Goal: Task Accomplishment & Management: Complete application form

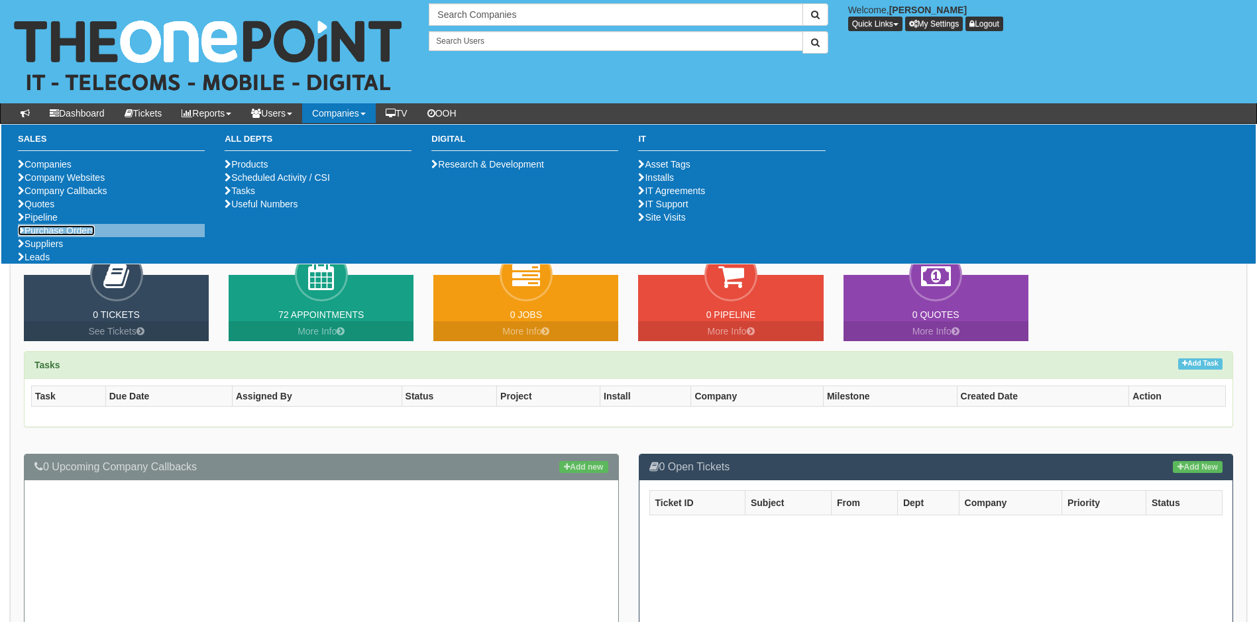
click at [73, 236] on link "Purchase Orders" at bounding box center [56, 230] width 77 height 11
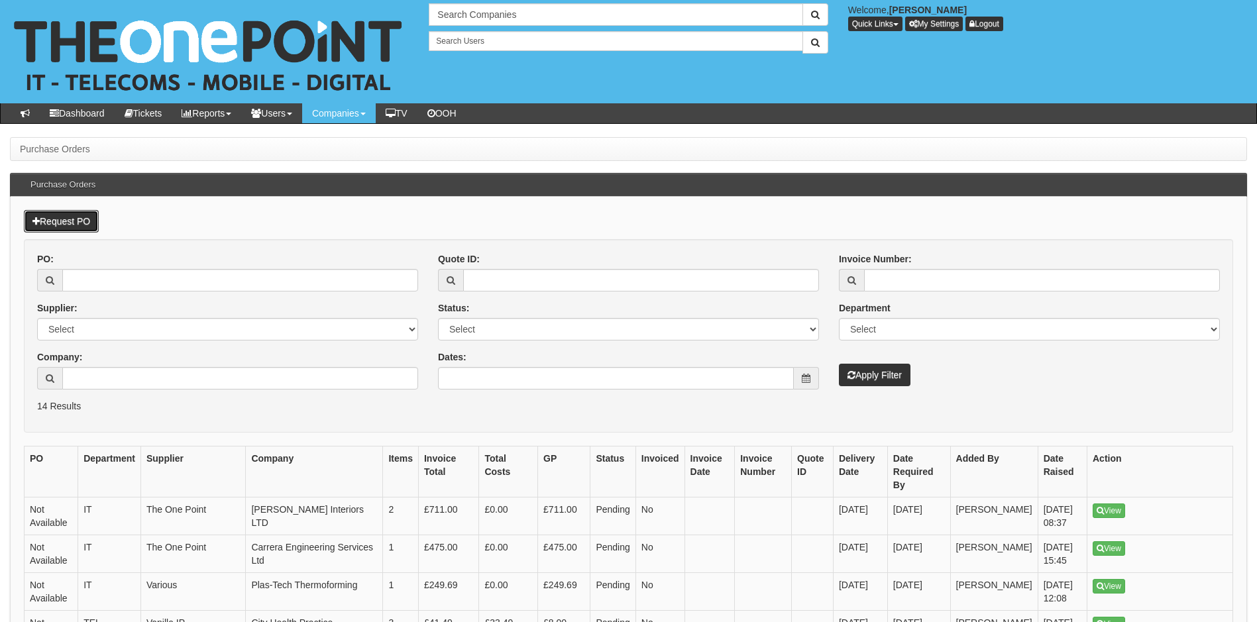
click at [71, 217] on link "Request PO" at bounding box center [61, 221] width 75 height 23
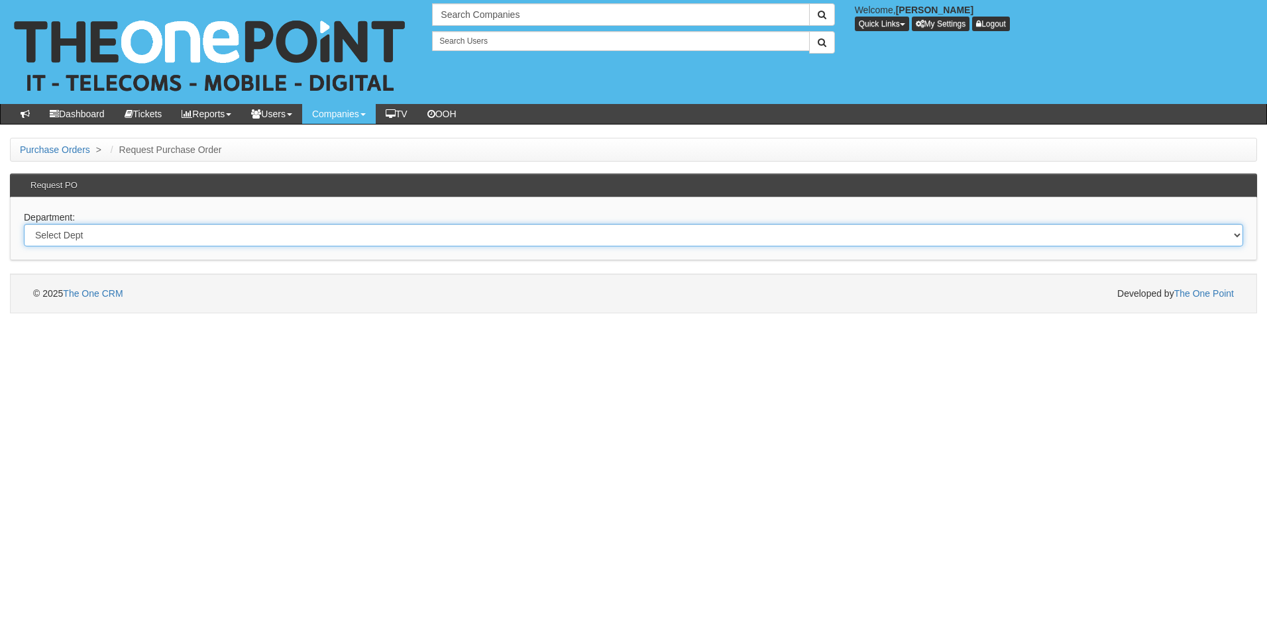
click at [160, 237] on select "Select Dept Digital Internal IT Mobiles Marketing Telecoms" at bounding box center [633, 235] width 1219 height 23
select select "?pipeID=&dept=IT"
click at [24, 224] on select "Select Dept Digital Internal IT Mobiles Marketing Telecoms" at bounding box center [633, 235] width 1219 height 23
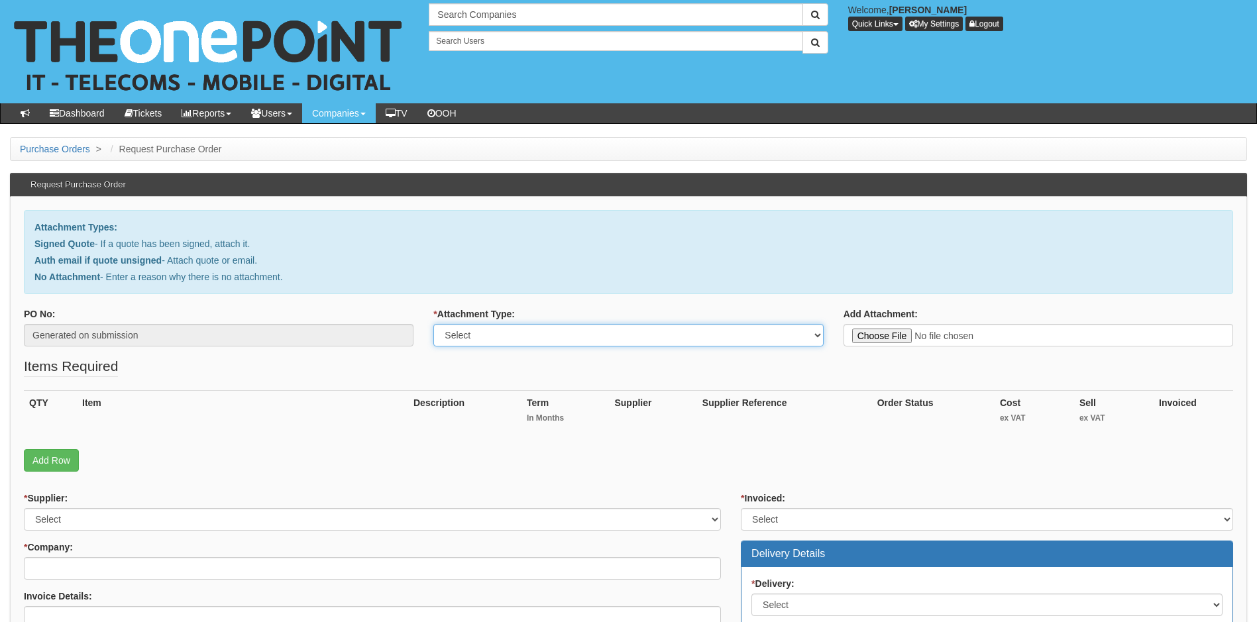
click at [559, 333] on select "Select Signed Quote Auth email with quote if unsigned No Attachment" at bounding box center [628, 335] width 390 height 23
select select "Signed Quote"
click at [433, 324] on select "Select Signed Quote Auth email with quote if unsigned No Attachment" at bounding box center [628, 335] width 390 height 23
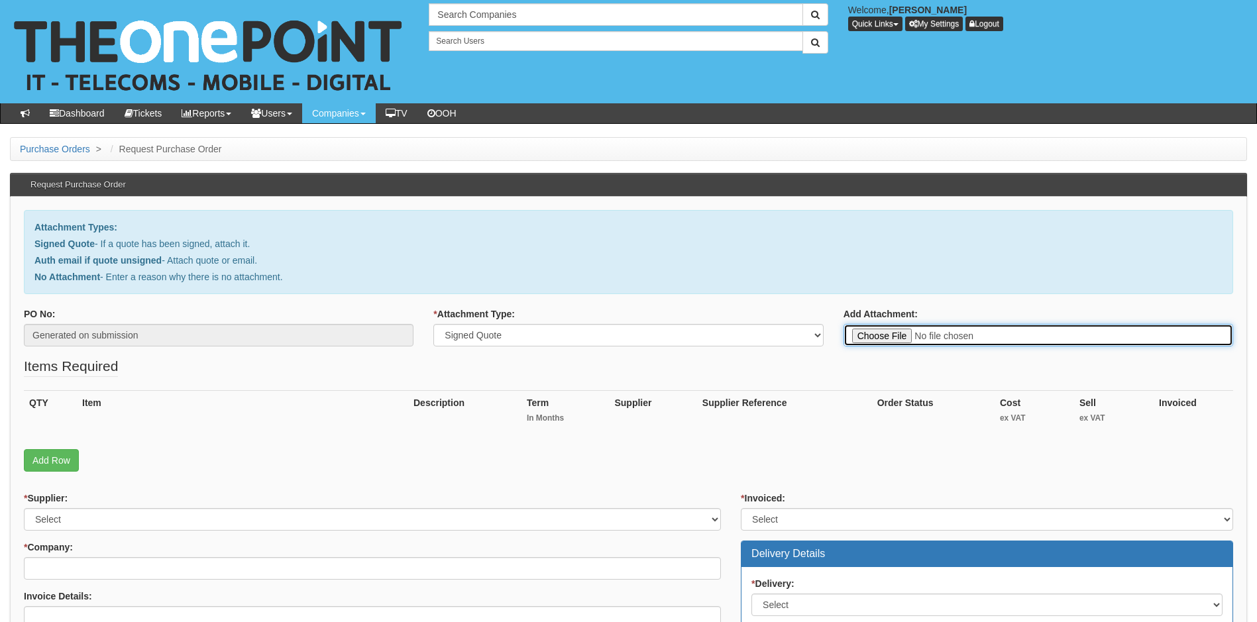
click at [880, 336] on input "Add Attachment:" at bounding box center [1038, 335] width 390 height 23
type input "C:\fakepath\Norcon Construction - New Device for [PERSON_NAME].pdf"
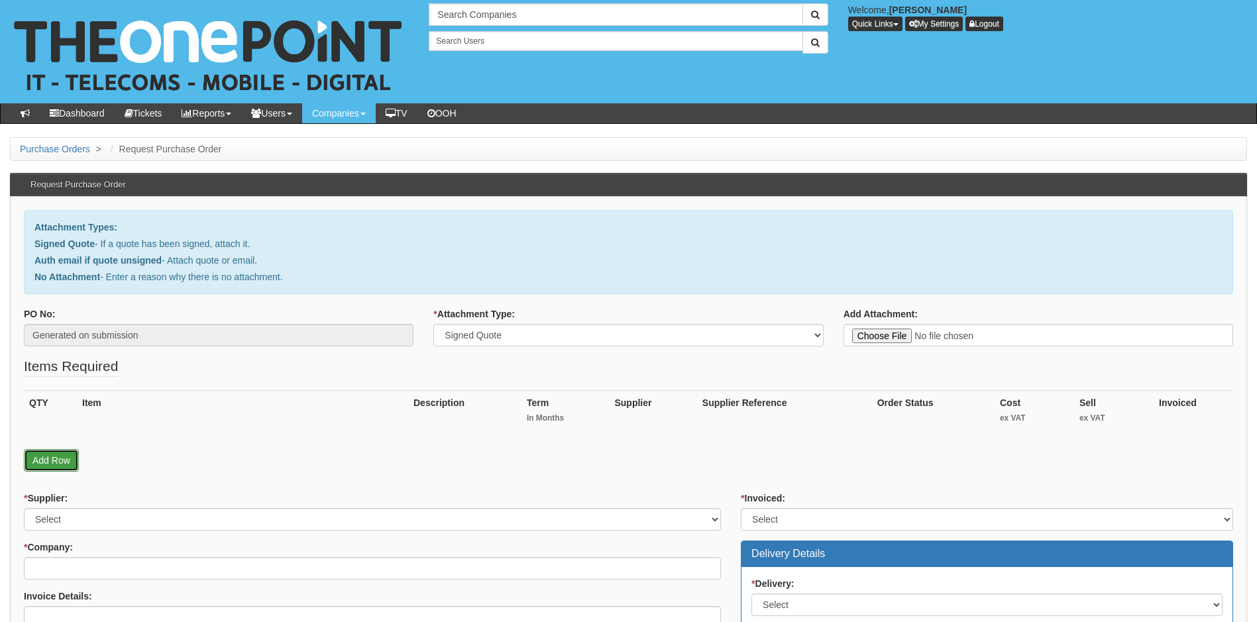
click at [62, 458] on link "Add Row" at bounding box center [51, 460] width 55 height 23
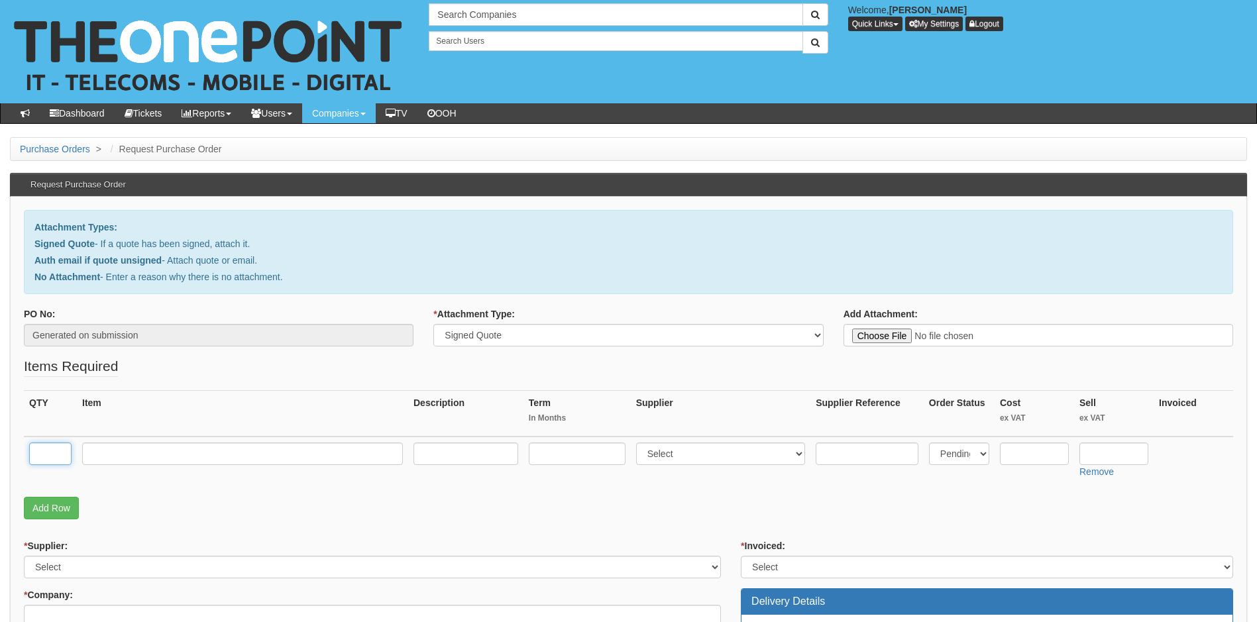
click at [46, 451] on input "text" at bounding box center [50, 454] width 42 height 23
type input "1"
click at [52, 508] on link "Add Row" at bounding box center [51, 508] width 55 height 23
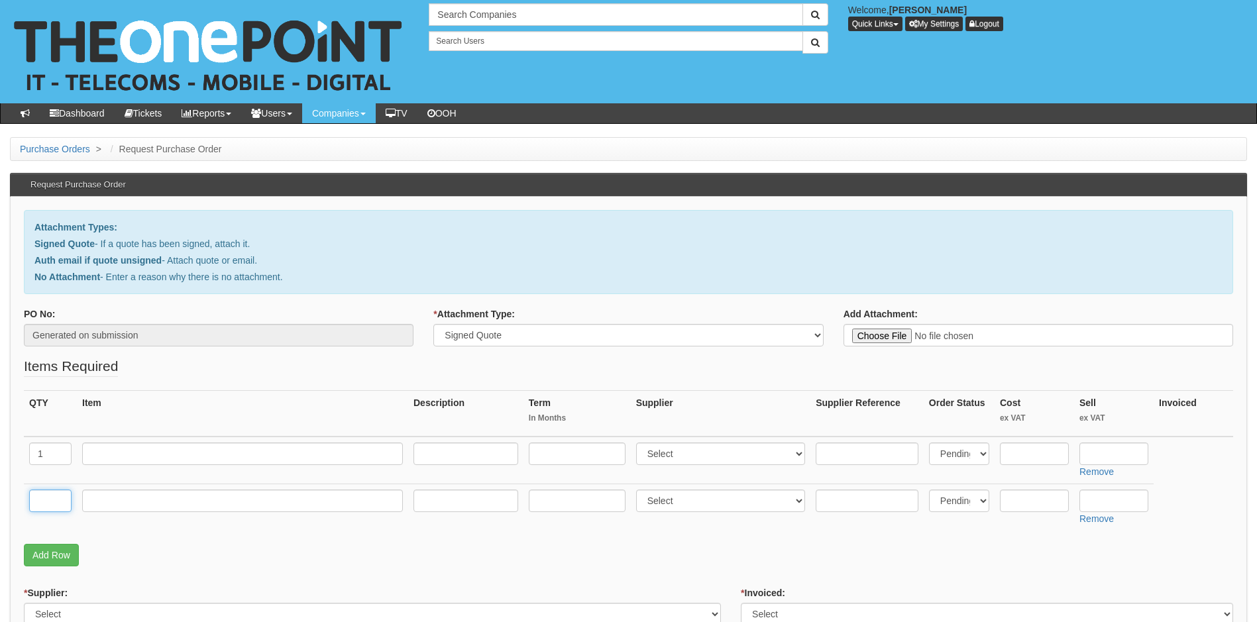
click at [54, 501] on input "text" at bounding box center [50, 501] width 42 height 23
type input "1"
click at [146, 500] on input "text" at bounding box center [242, 501] width 321 height 23
type input "Delivery"
click at [137, 458] on input "text" at bounding box center [242, 454] width 321 height 23
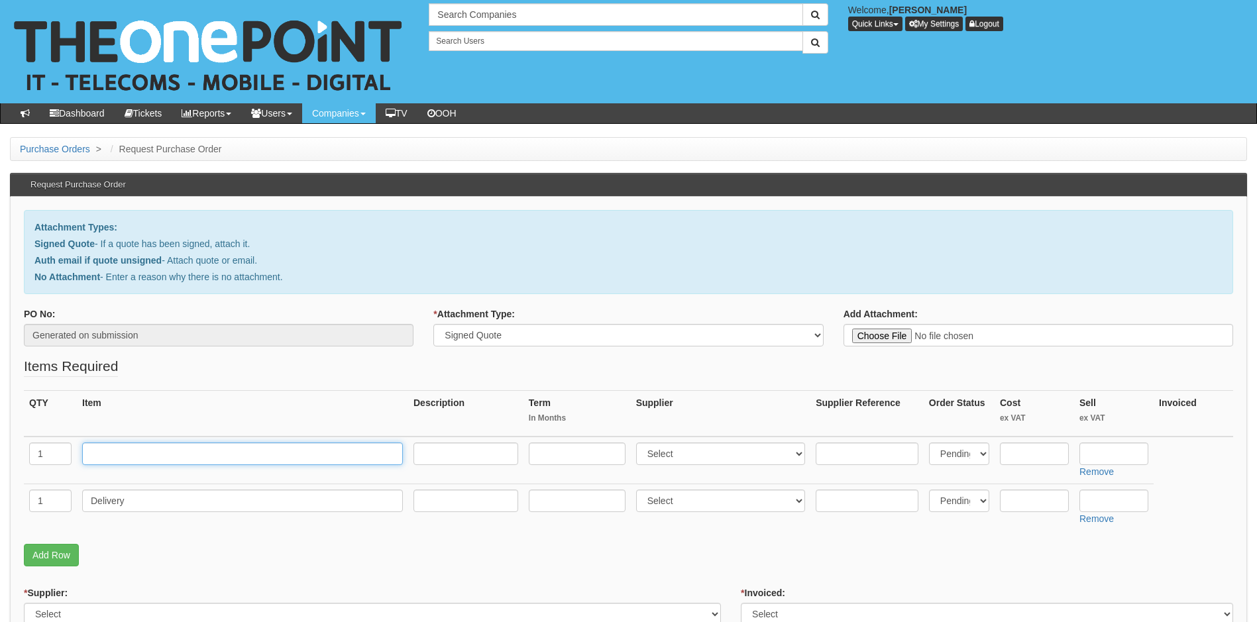
click at [152, 455] on input "text" at bounding box center [242, 454] width 321 height 23
paste input "DELL Pro 14 PC14250 Intel Core 5 120U Laptop 35.6 cm (14")"
type input "DELL Pro 14 PC14250 Intel Core 5 120U Laptop 35.6 cm (14")"
click at [437, 456] on input "text" at bounding box center [465, 454] width 105 height 23
click at [449, 456] on input "text" at bounding box center [465, 454] width 105 height 23
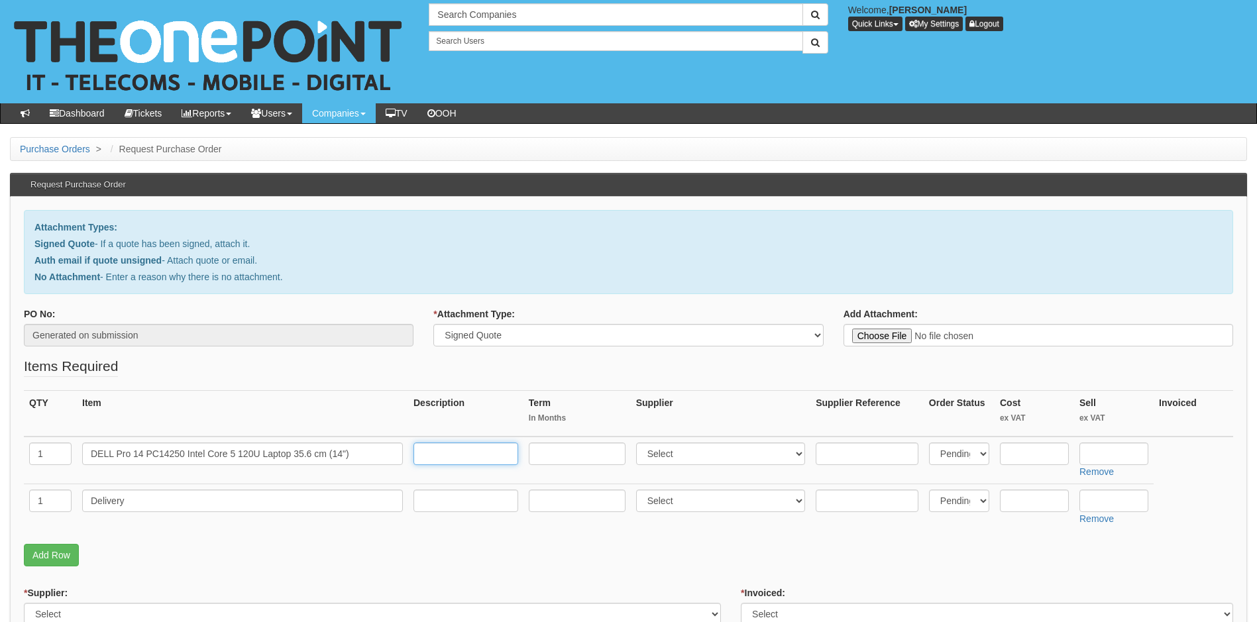
paste input "Full HD+ 16 GB DDR5-SDRAM 512 GB SSD Wi-Fi 6E (802.11ax) Windows 11 Pro UK Engl…"
type input "Full HD+ 16 GB DDR5-SDRAM 512 GB SSD Wi-Fi 6E (802.11ax) Windows 11 Pro UK Engl…"
click at [565, 458] on input "text" at bounding box center [577, 454] width 97 height 23
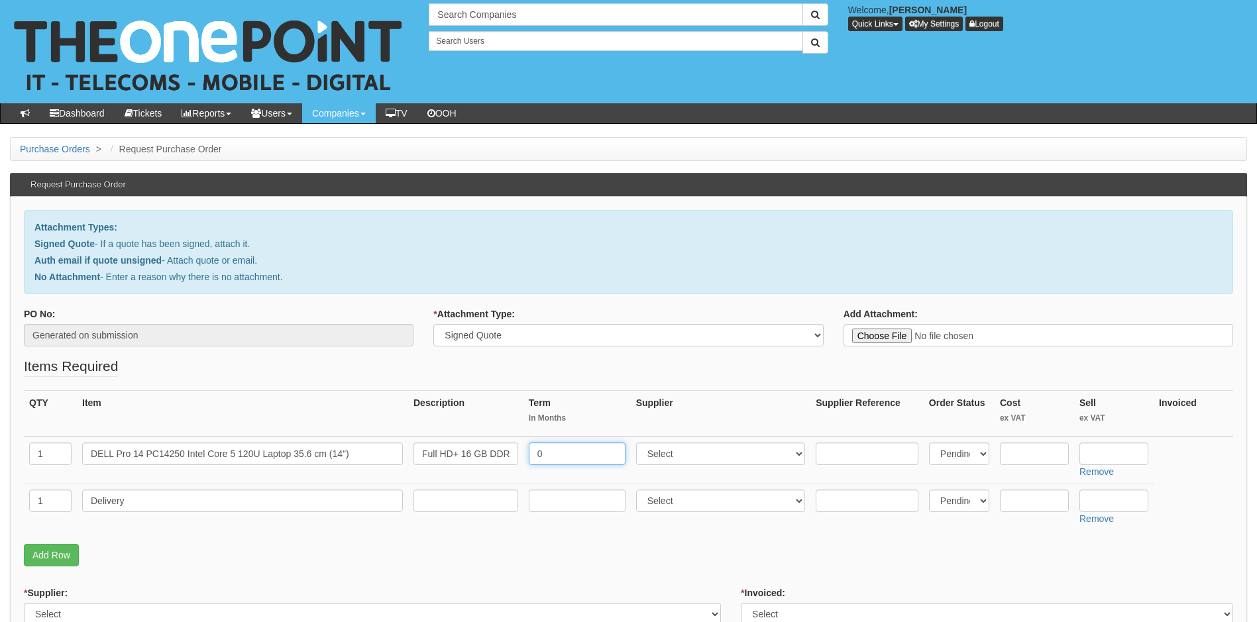
type input "0"
click at [723, 454] on select "Select 123 [DOMAIN_NAME] 1Password 3 4Gon [PERSON_NAME] Electric Ltd Abzorb Acc…" at bounding box center [721, 454] width 170 height 23
select select "220"
click at [723, 454] on select "Select 123 [DOMAIN_NAME] 1Password 3 4Gon [PERSON_NAME] Electric Ltd Abzorb Acc…" at bounding box center [721, 454] width 170 height 23
click at [1024, 454] on input "text" at bounding box center [1034, 454] width 69 height 23
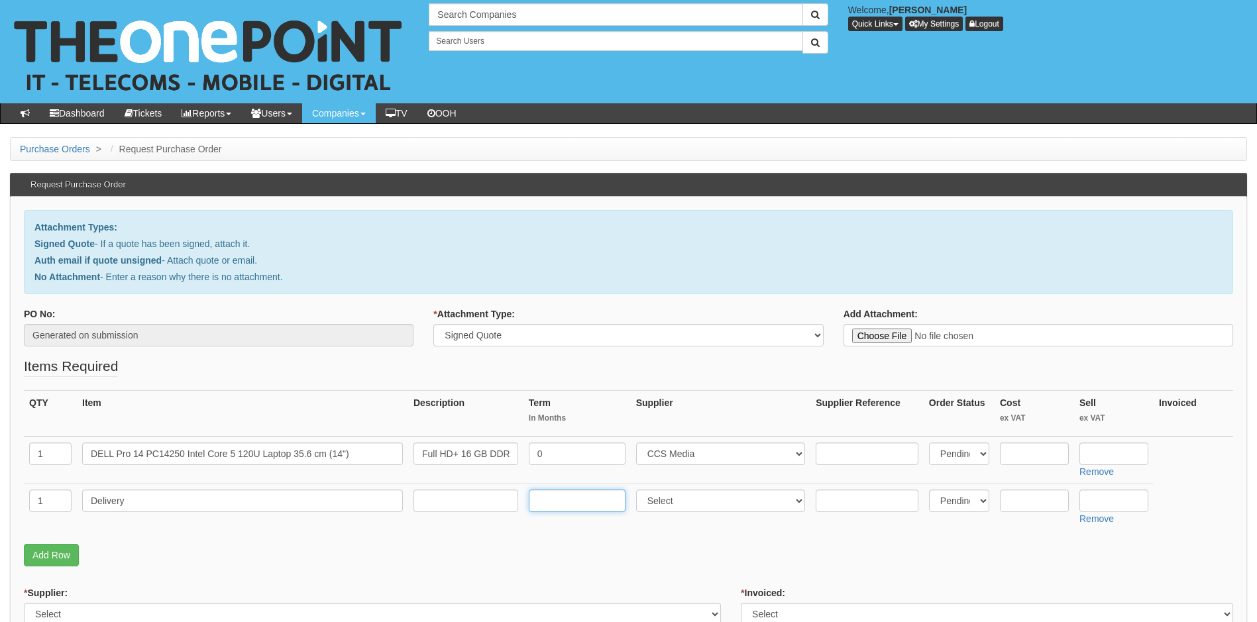
click at [576, 502] on input "text" at bounding box center [577, 501] width 97 height 23
type input "0"
select select "81"
type input "6.50"
type input "12.50"
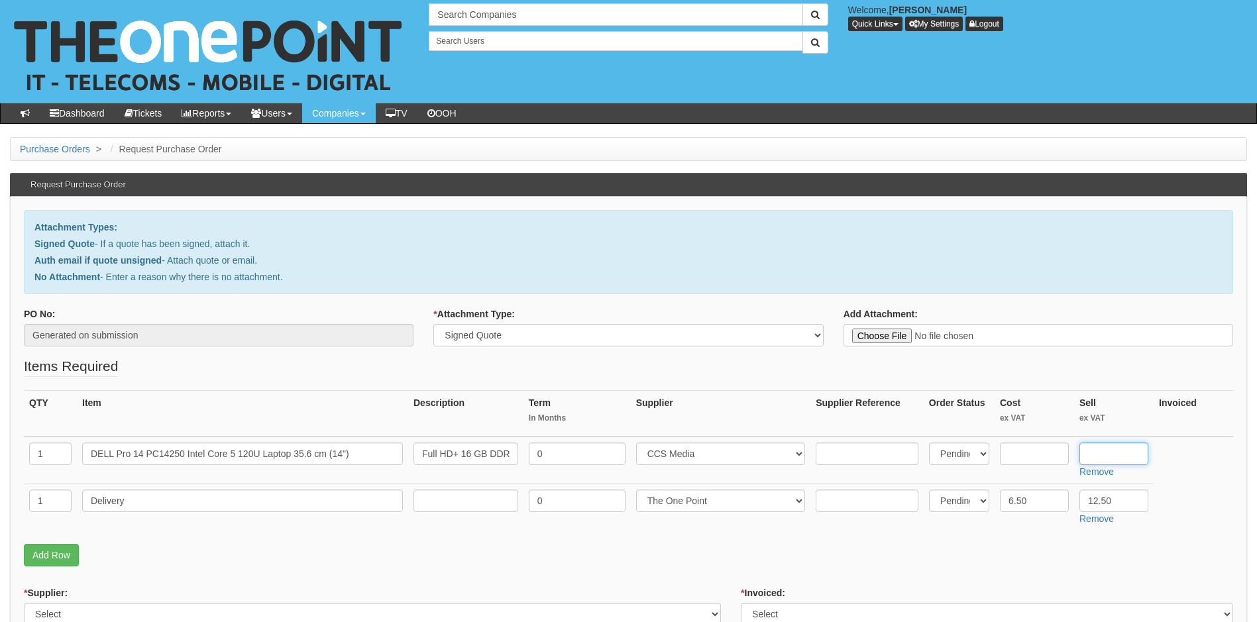
click at [1107, 451] on input "text" at bounding box center [1113, 454] width 69 height 23
type input "740"
click at [1027, 452] on input "text" at bounding box center [1034, 454] width 69 height 23
click at [1049, 455] on input "text" at bounding box center [1034, 454] width 69 height 23
paste input "£613.53"
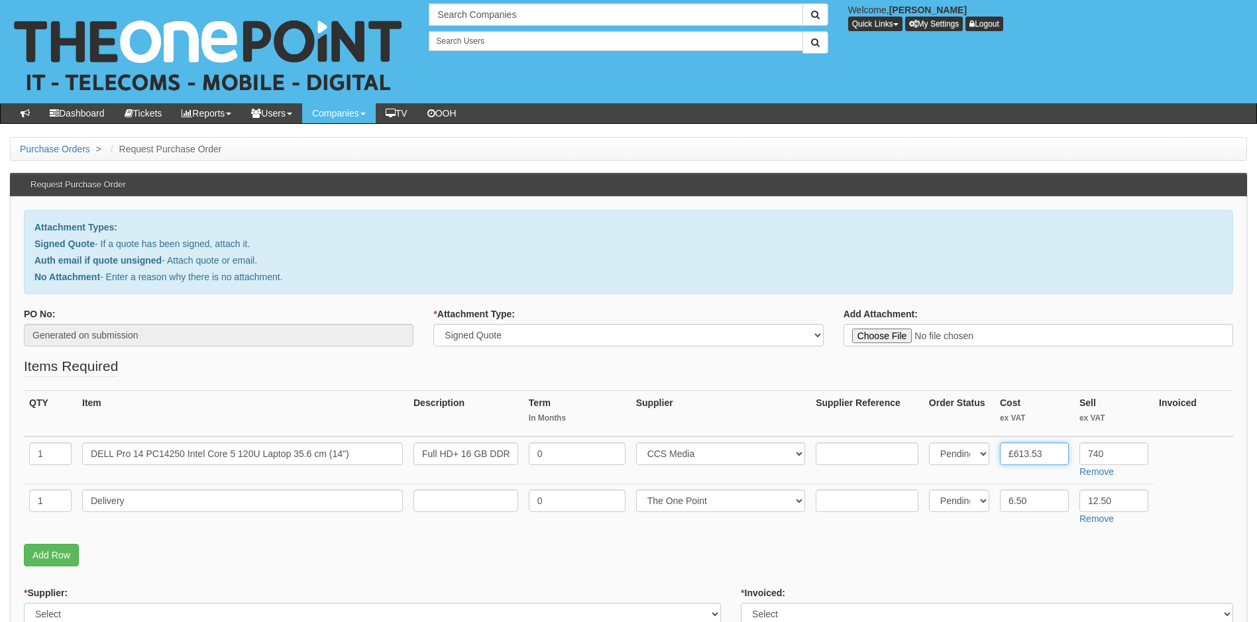
click at [1011, 455] on input "£613.53" at bounding box center [1034, 454] width 69 height 23
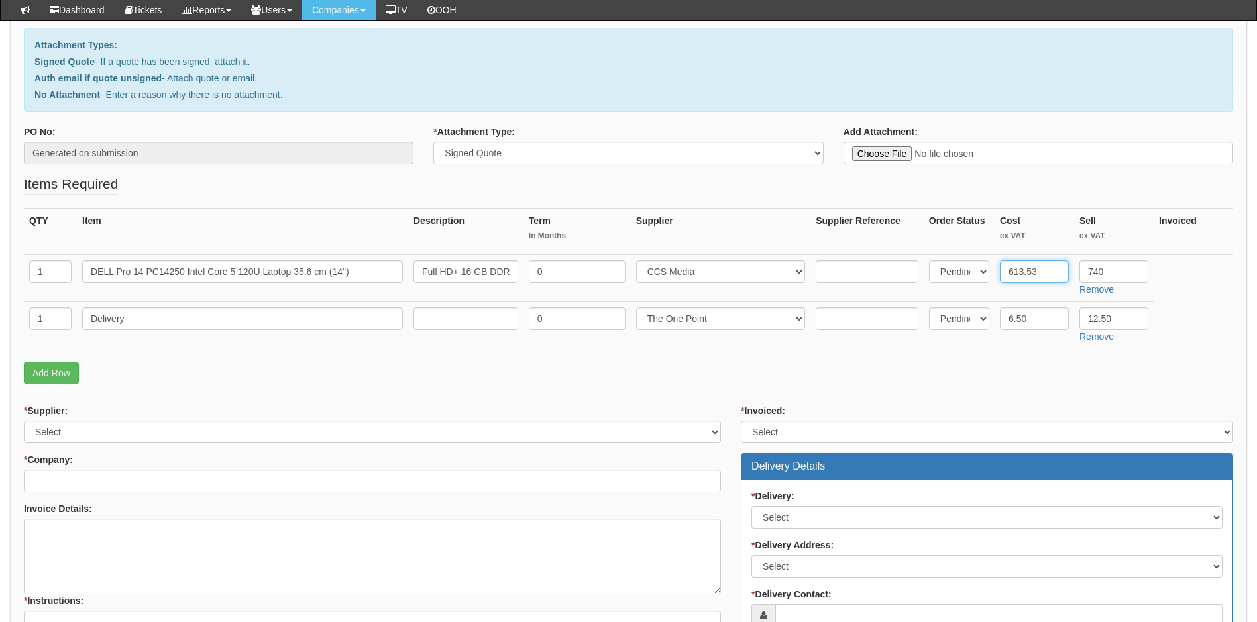
scroll to position [265, 0]
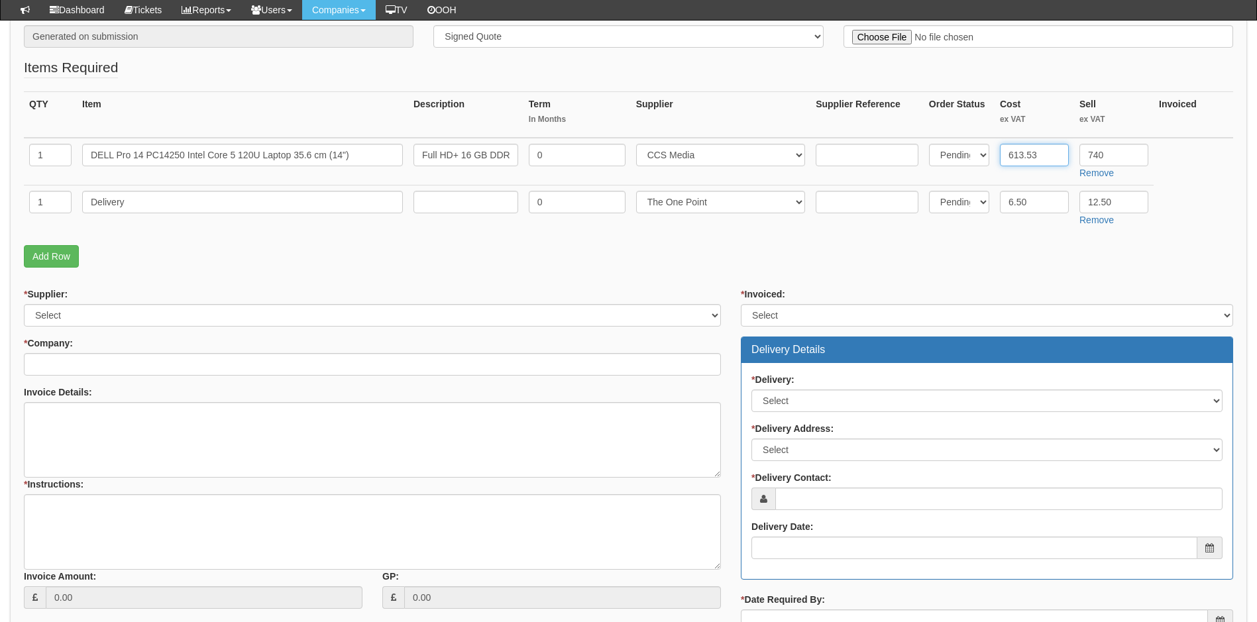
type input "613.53"
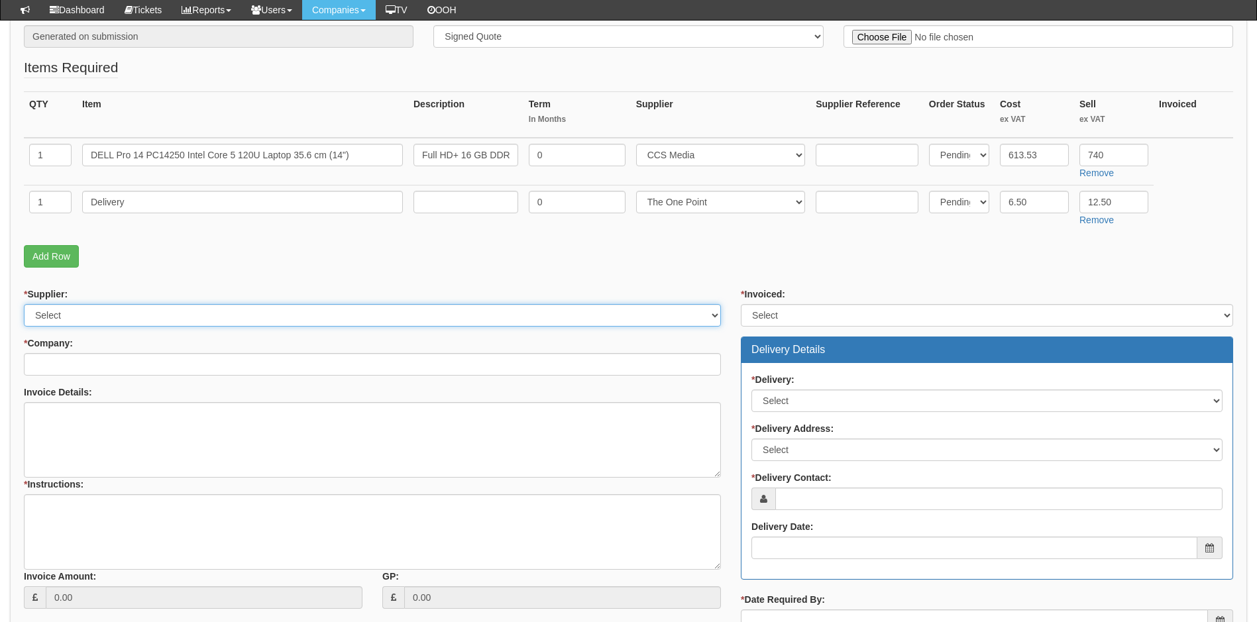
click at [252, 315] on select "Select 123 [DOMAIN_NAME] 1Password 3 4Gon [PERSON_NAME] Electric Ltd Abzorb Acc…" at bounding box center [372, 315] width 697 height 23
select select "220"
click at [252, 315] on select "Select 123 [DOMAIN_NAME] 1Password 3 4Gon [PERSON_NAME] Electric Ltd Abzorb Acc…" at bounding box center [372, 315] width 697 height 23
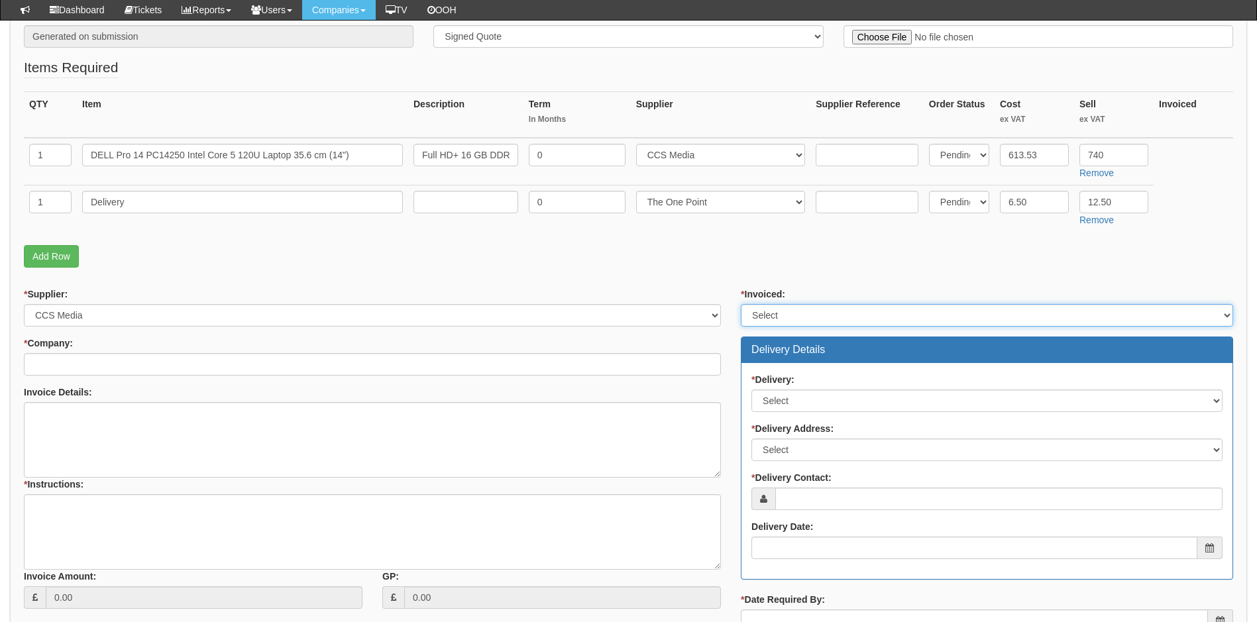
click at [806, 317] on select "Select Yes No N/A STB (part of order)" at bounding box center [987, 315] width 492 height 23
select select "1"
click at [741, 304] on select "Select Yes No N/A STB (part of order)" at bounding box center [987, 315] width 492 height 23
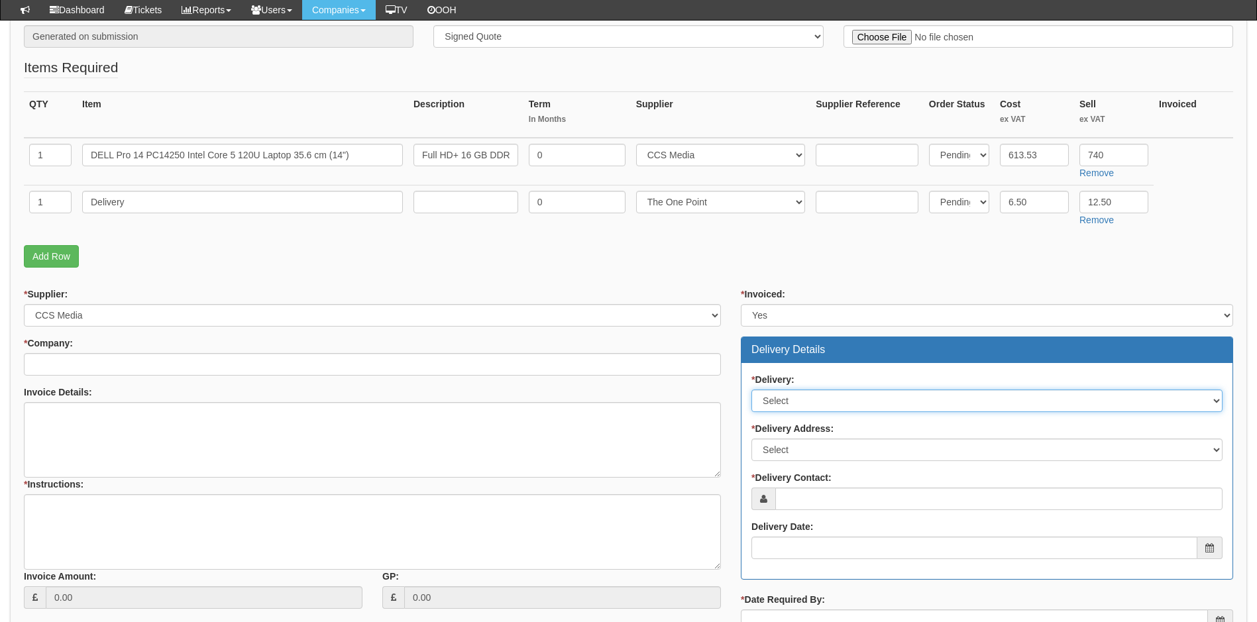
click at [808, 396] on select "Select No Not Applicable Yes" at bounding box center [986, 401] width 471 height 23
select select "1"
click at [751, 390] on select "Select No Not Applicable Yes" at bounding box center [986, 401] width 471 height 23
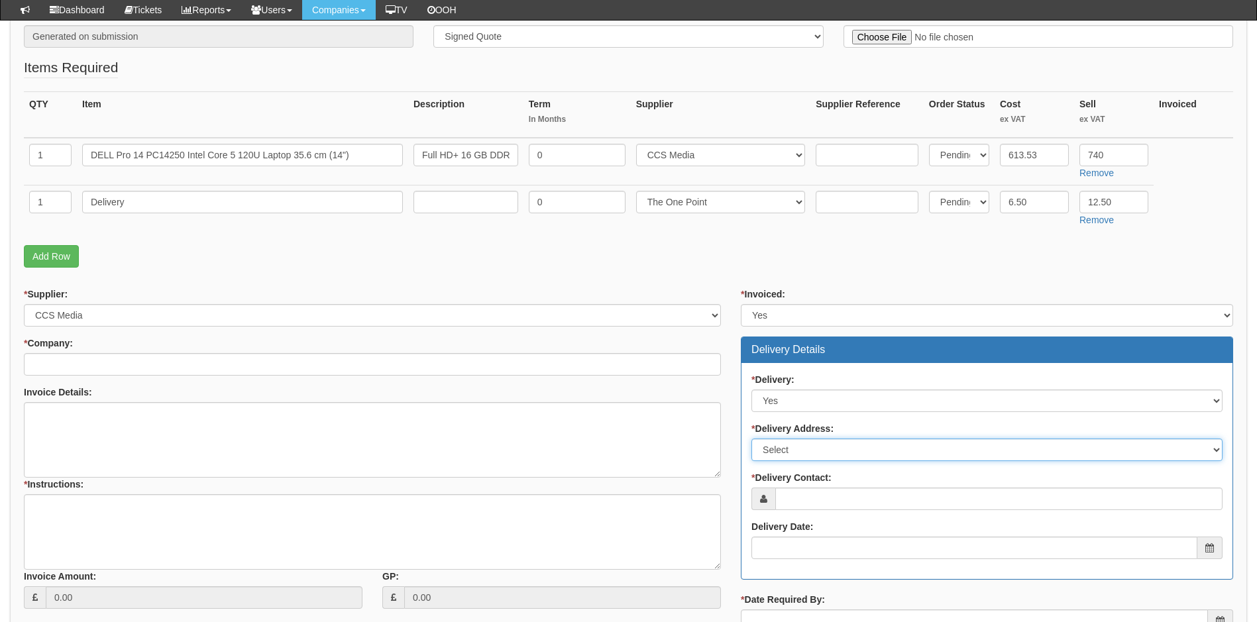
click at [827, 449] on select "Select Not Applicable Other" at bounding box center [986, 450] width 471 height 23
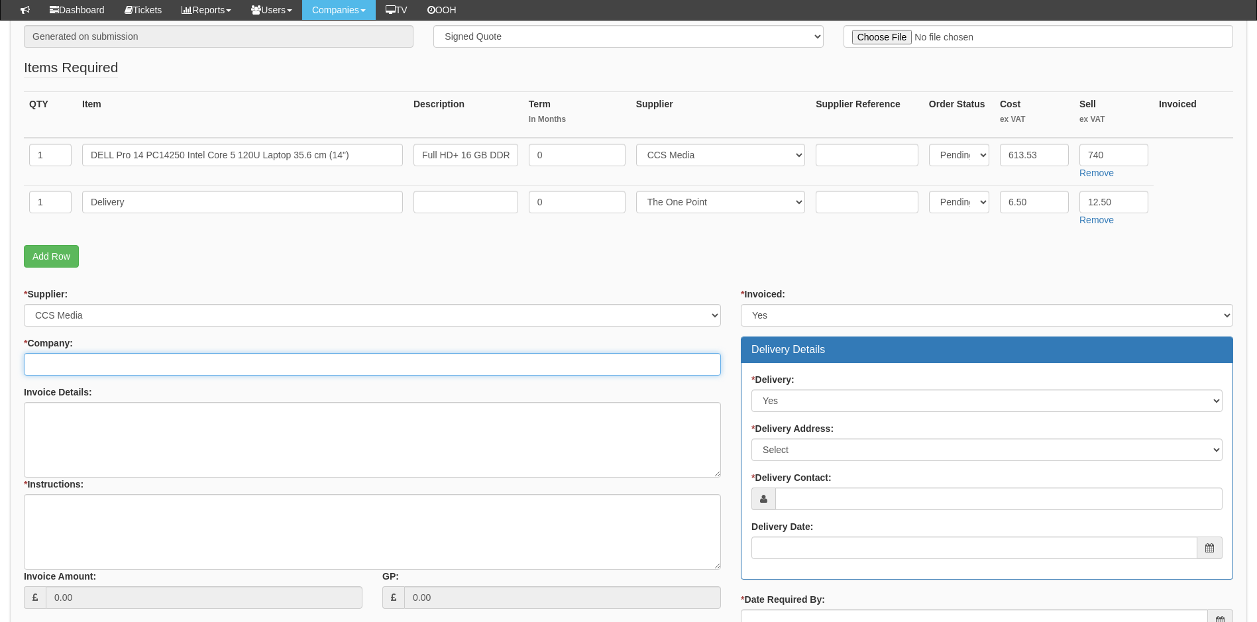
click at [233, 361] on input "* Company:" at bounding box center [372, 364] width 697 height 23
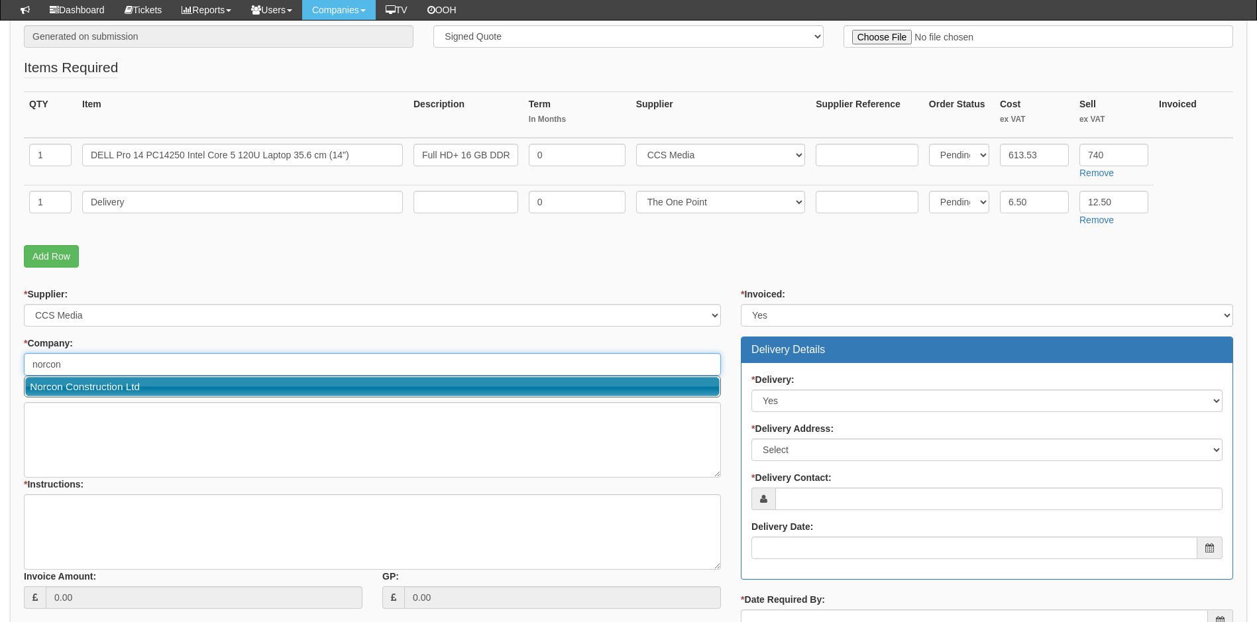
click at [227, 392] on link "Norcon Construction Ltd" at bounding box center [372, 386] width 694 height 19
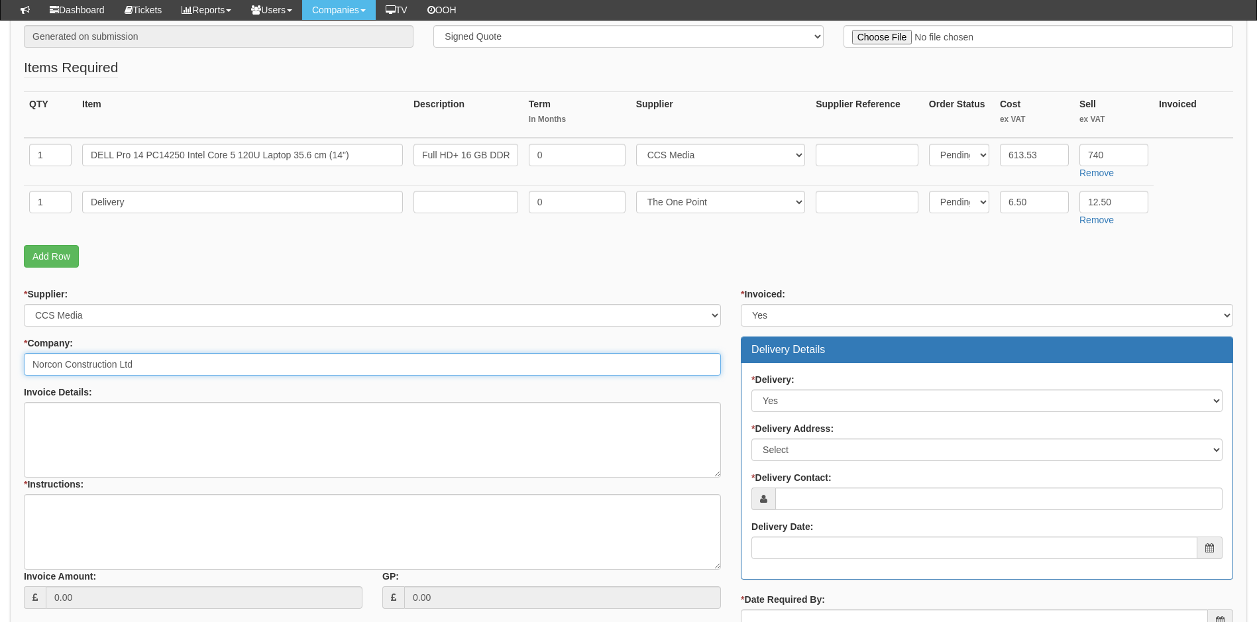
type input "Norcon Construction Ltd"
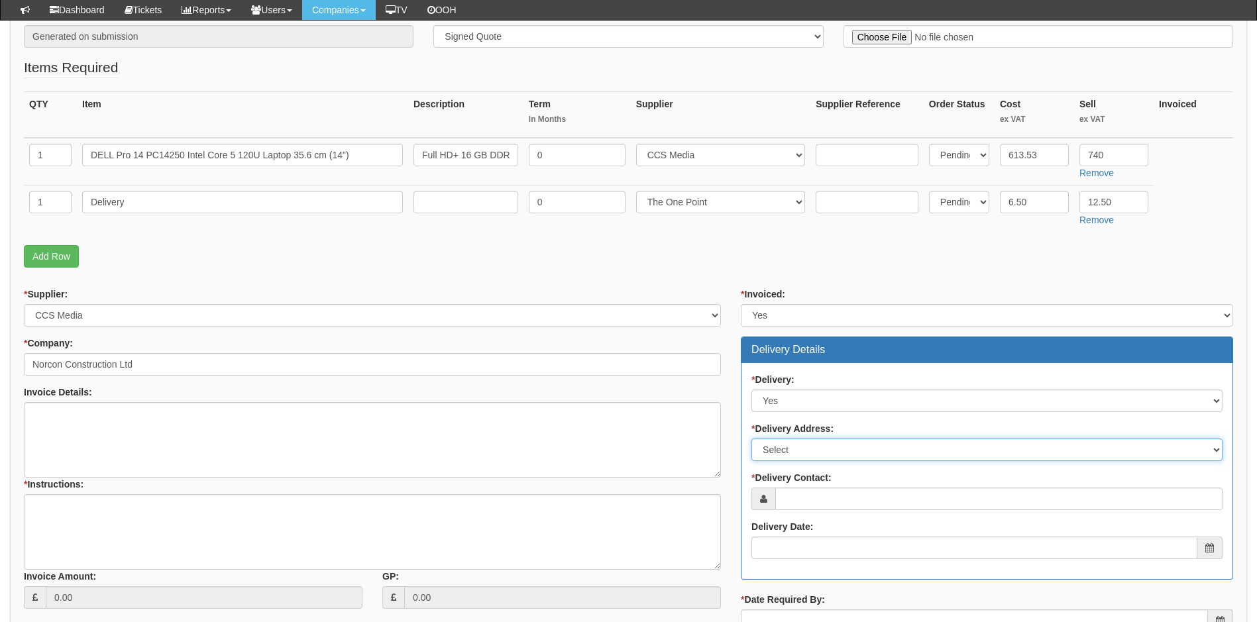
click at [808, 448] on select "Select Not Applicable Main Address - YO259FR Other" at bounding box center [986, 450] width 471 height 23
select select "company_main_address"
click at [751, 439] on select "Select Not Applicable Main Address - YO259FR Other" at bounding box center [986, 450] width 471 height 23
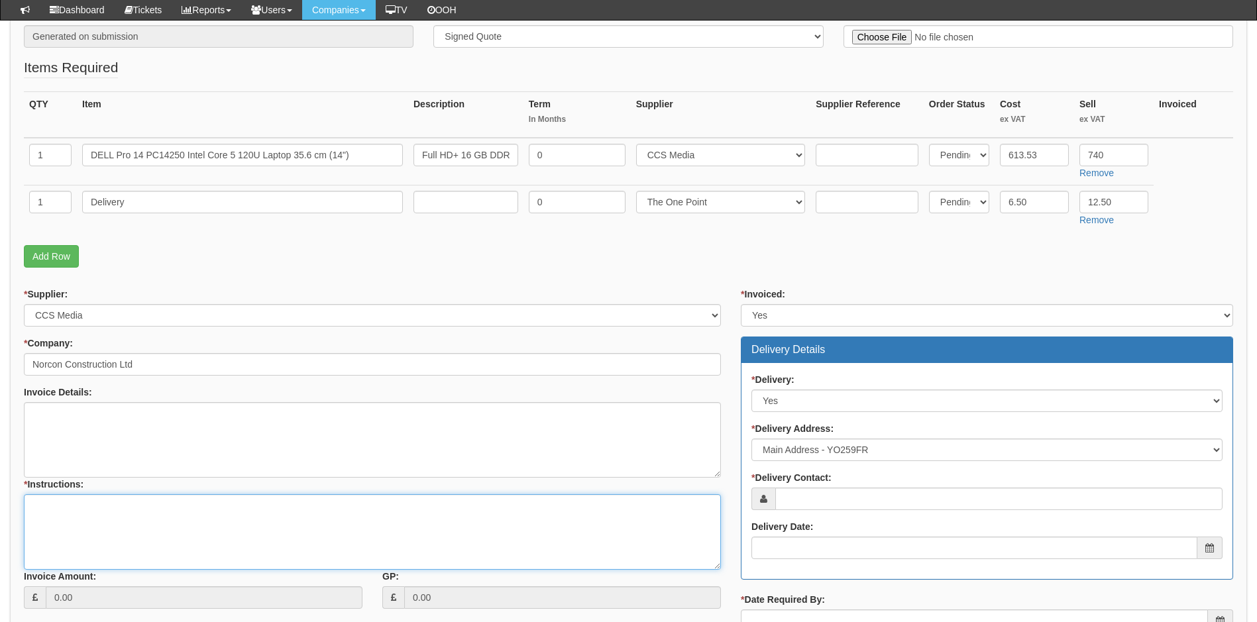
click at [101, 510] on textarea "* Instructions:" at bounding box center [372, 532] width 697 height 76
type textarea "CCS Quote ref 0773089"
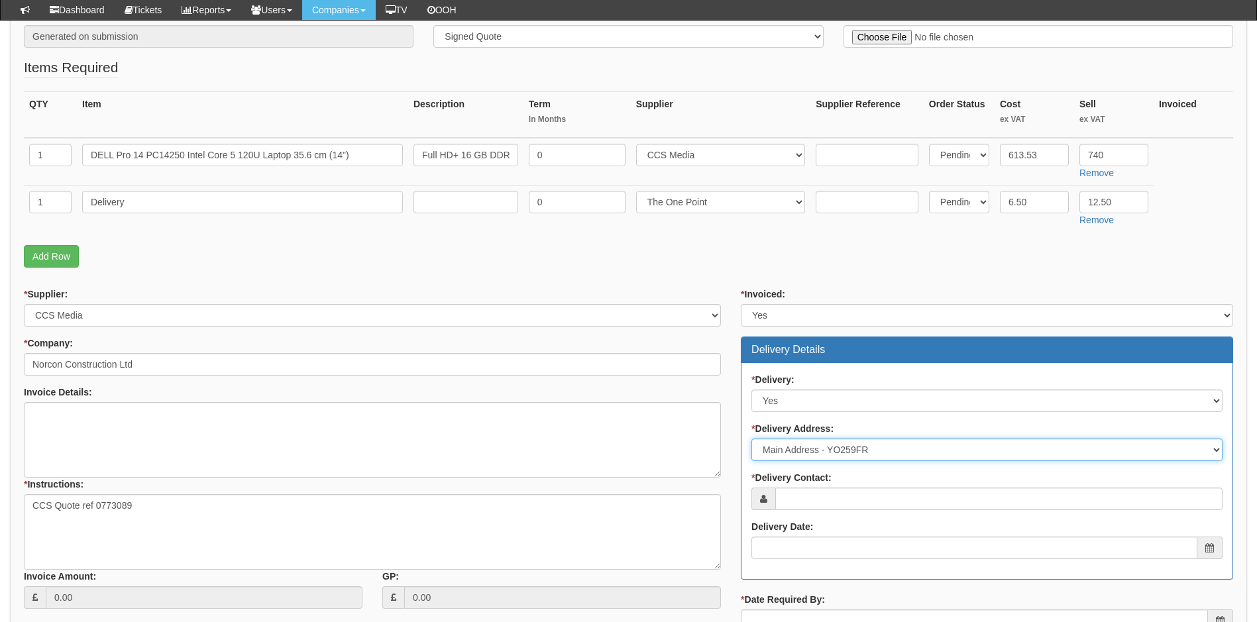
click at [892, 452] on select "Select Not Applicable Main Address - YO259FR Other" at bounding box center [986, 450] width 471 height 23
select select "other"
click at [751, 439] on select "Select Not Applicable Main Address - YO259FR Other" at bounding box center [986, 450] width 471 height 23
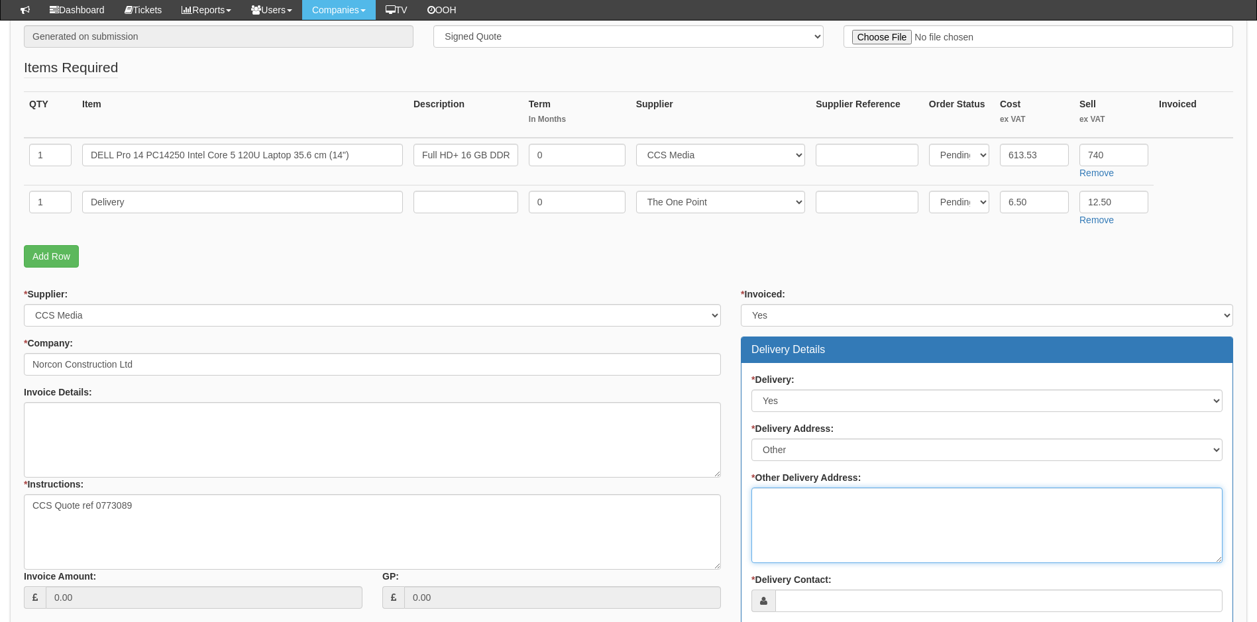
click at [797, 498] on textarea "* Other Delivery Address:" at bounding box center [986, 526] width 471 height 76
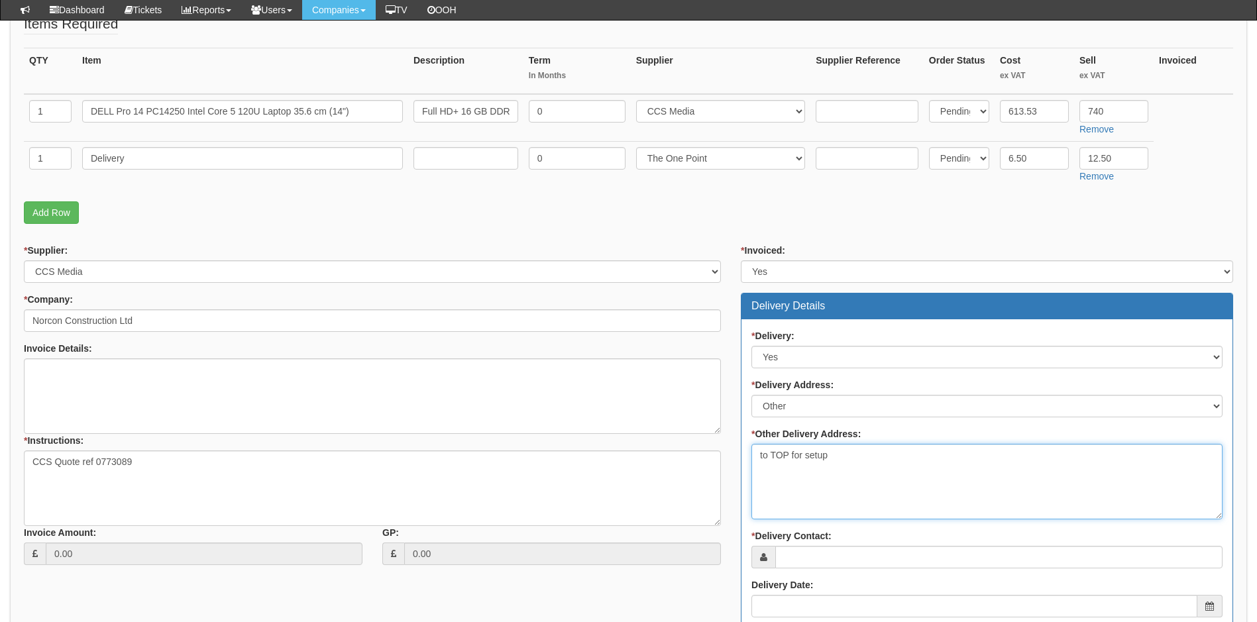
scroll to position [331, 0]
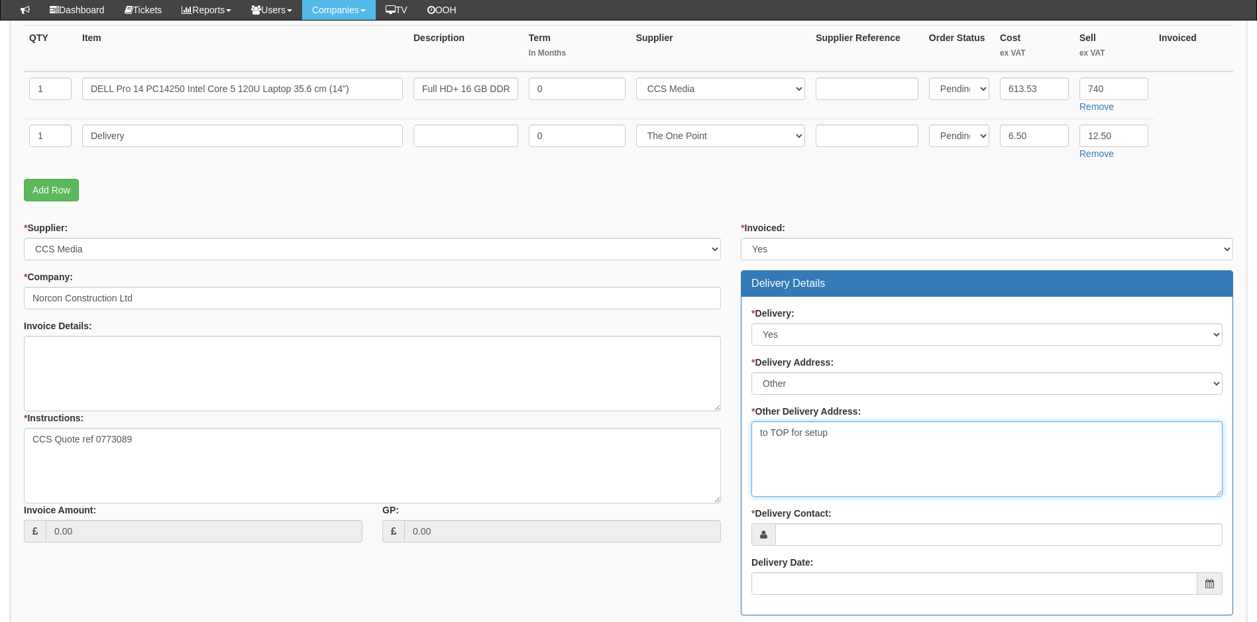
type textarea "to TOP for setup"
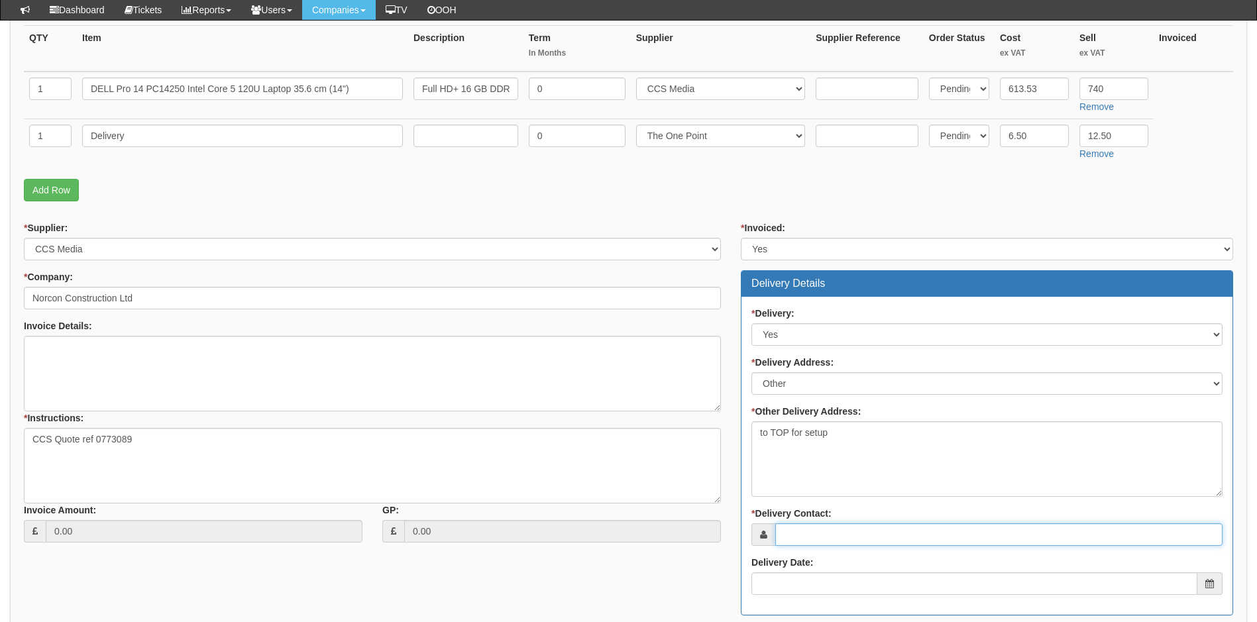
click at [842, 537] on input "* Delivery Contact:" at bounding box center [998, 534] width 447 height 23
click at [827, 537] on input "* Delivery Contact:" at bounding box center [998, 534] width 447 height 23
paste input "[EMAIL_ADDRESS][DOMAIN_NAME]"
type input "[EMAIL_ADDRESS][DOMAIN_NAME]"
click at [788, 587] on input "Delivery Date:" at bounding box center [974, 583] width 446 height 23
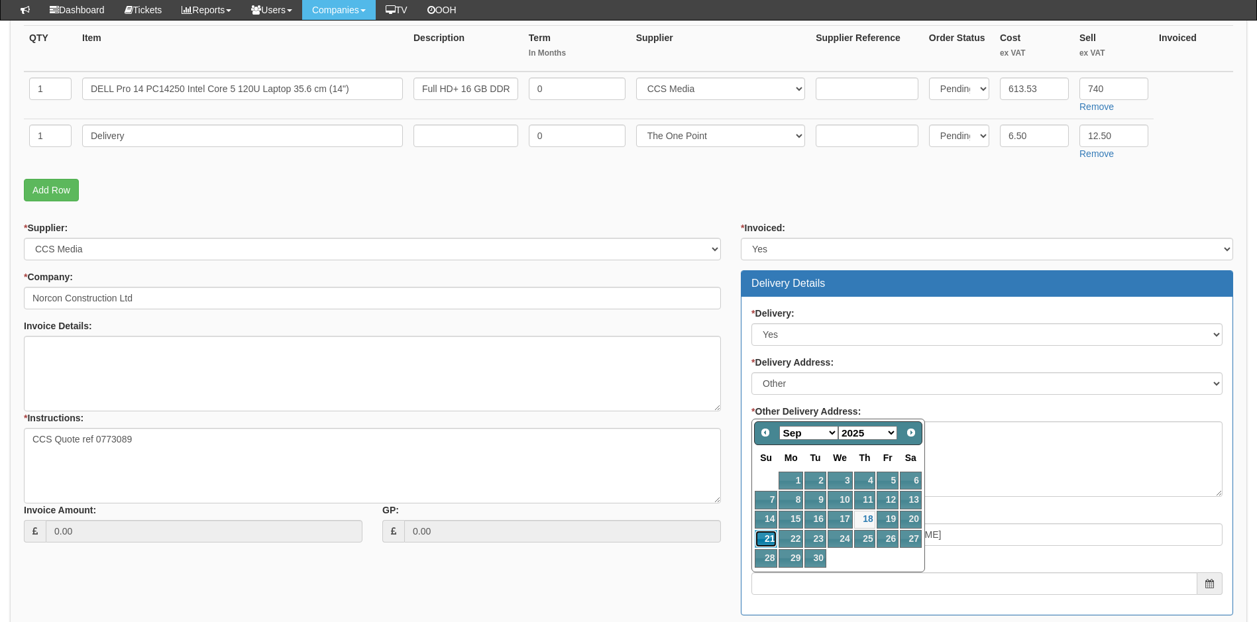
click at [769, 538] on link "21" at bounding box center [766, 539] width 23 height 18
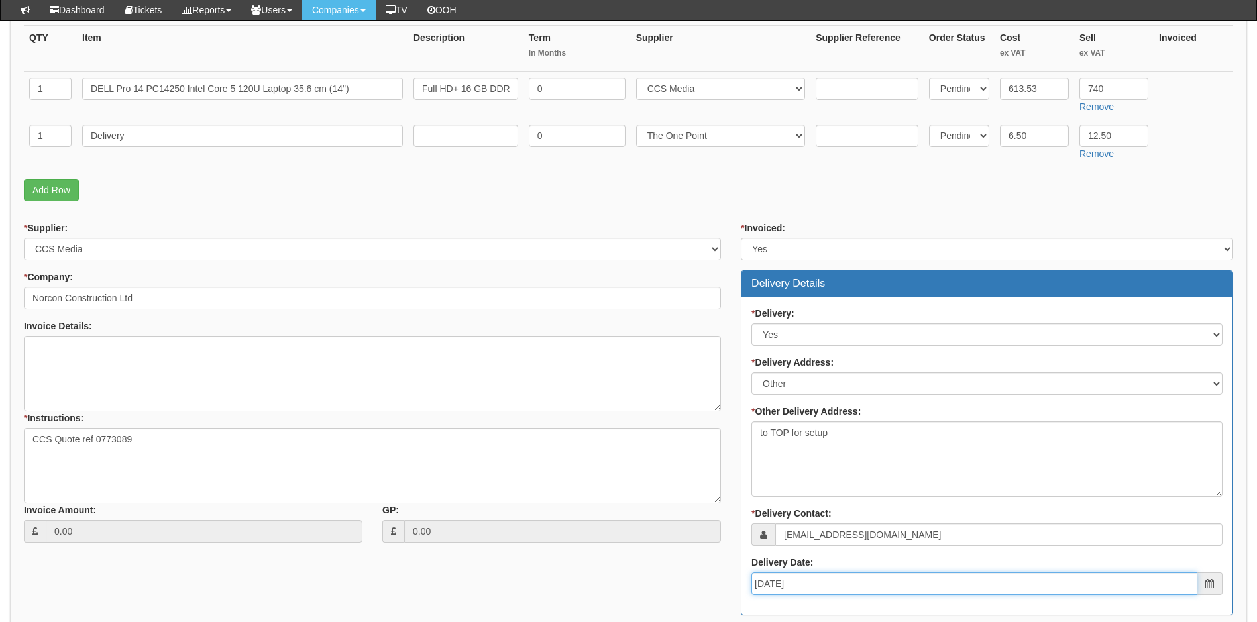
click at [832, 584] on input "[DATE]" at bounding box center [974, 583] width 446 height 23
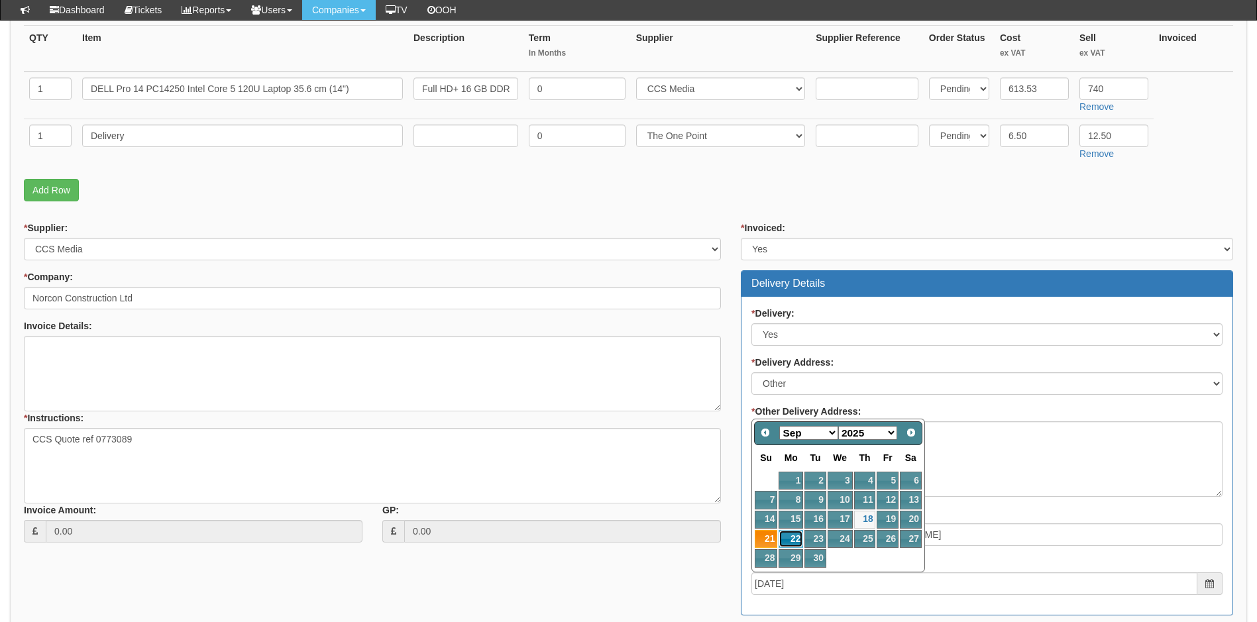
click at [790, 540] on link "22" at bounding box center [790, 539] width 25 height 18
type input "[DATE]"
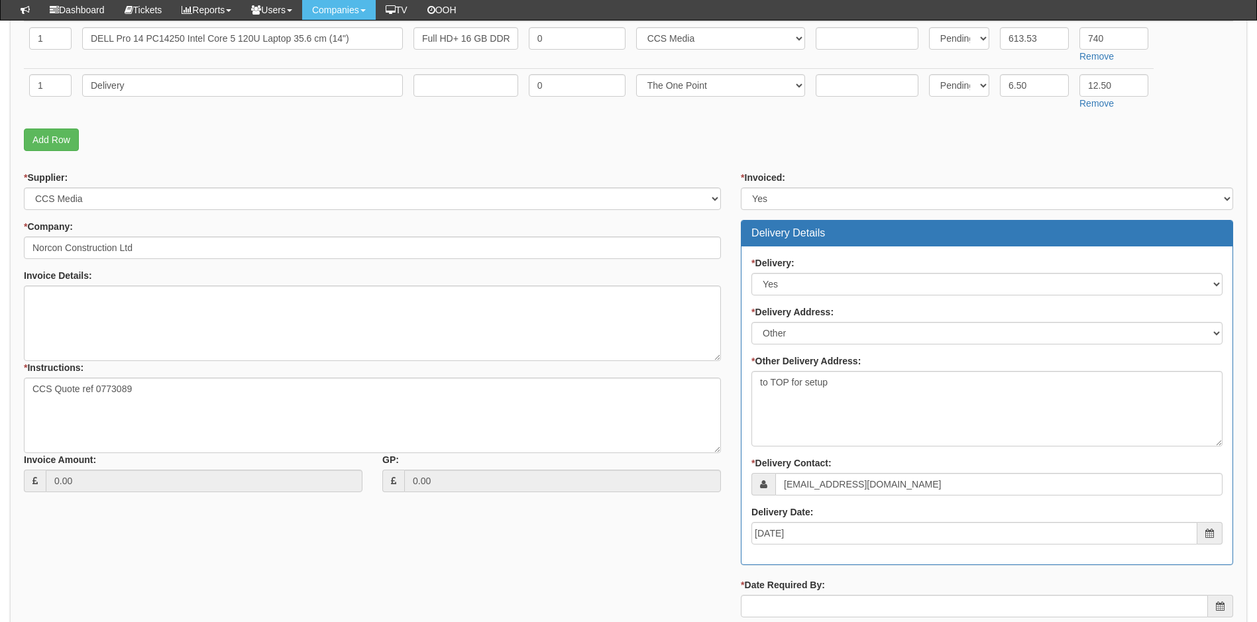
scroll to position [464, 0]
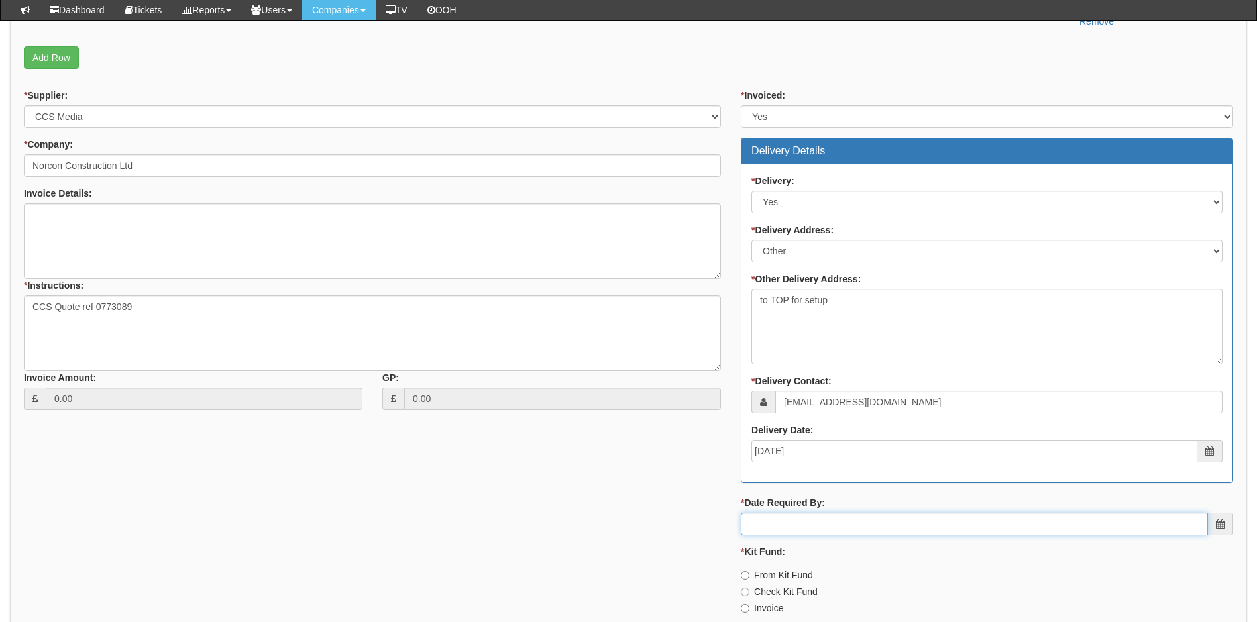
click at [812, 526] on input "* Date Required By:" at bounding box center [974, 524] width 467 height 23
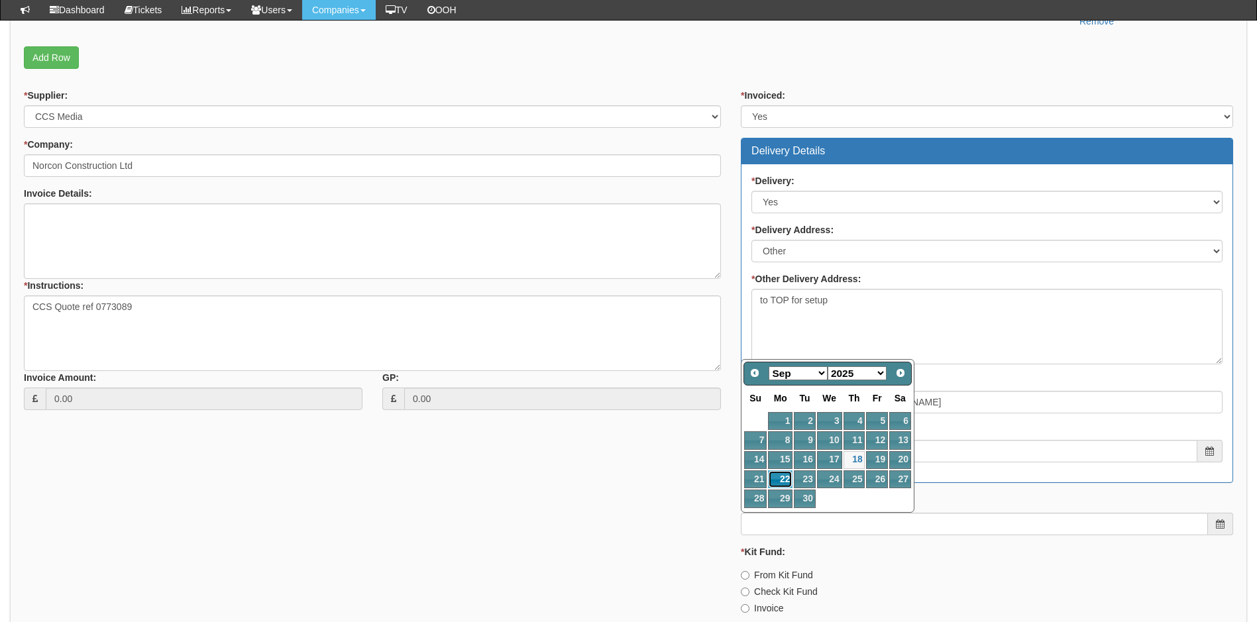
click at [781, 481] on link "22" at bounding box center [780, 479] width 25 height 18
type input "[DATE]"
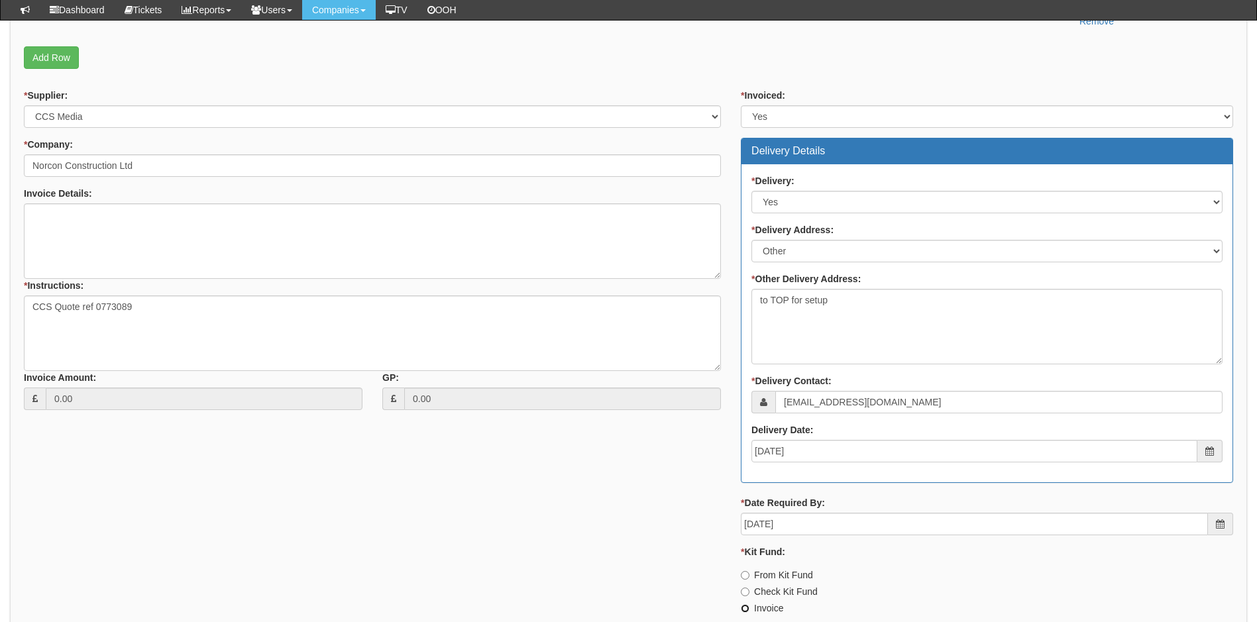
click at [742, 606] on input "Invoice" at bounding box center [745, 608] width 9 height 9
radio input "true"
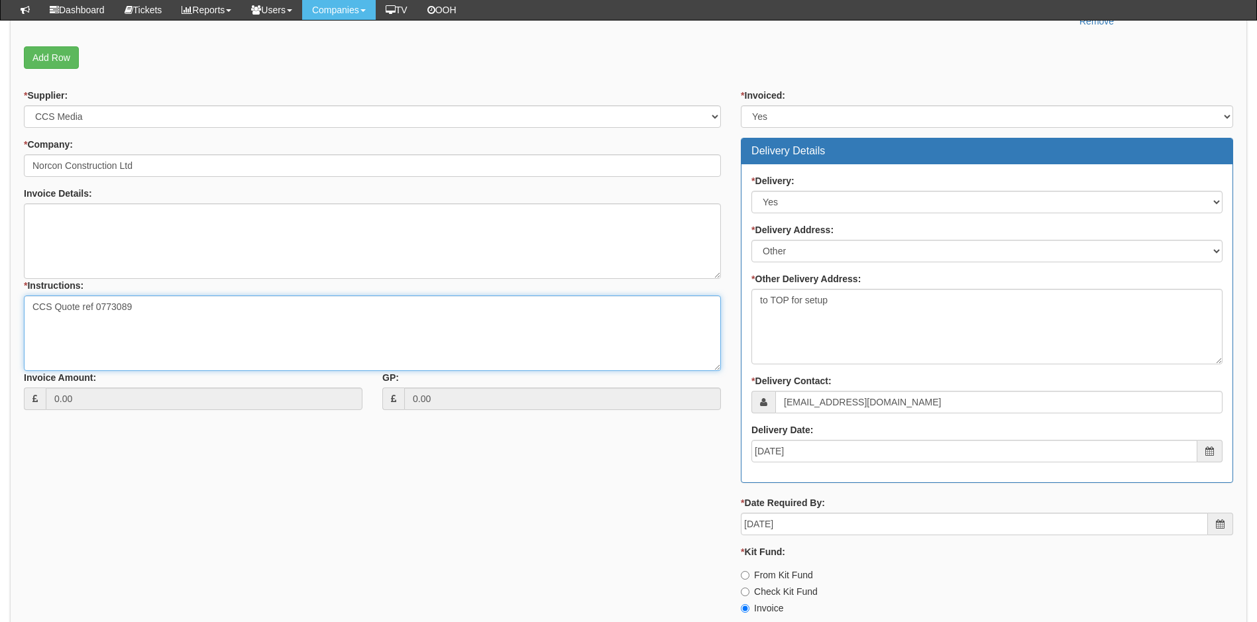
click at [157, 305] on textarea "CCS Quote ref 0773089" at bounding box center [372, 333] width 697 height 76
click at [244, 321] on textarea "CCS Quote ref 0773089. Deliver to TOP for setup. Ship to Redditch office." at bounding box center [372, 333] width 697 height 76
paste textarea "[STREET_ADDRESS]"
drag, startPoint x: 90, startPoint y: 363, endPoint x: 136, endPoint y: 321, distance: 62.4
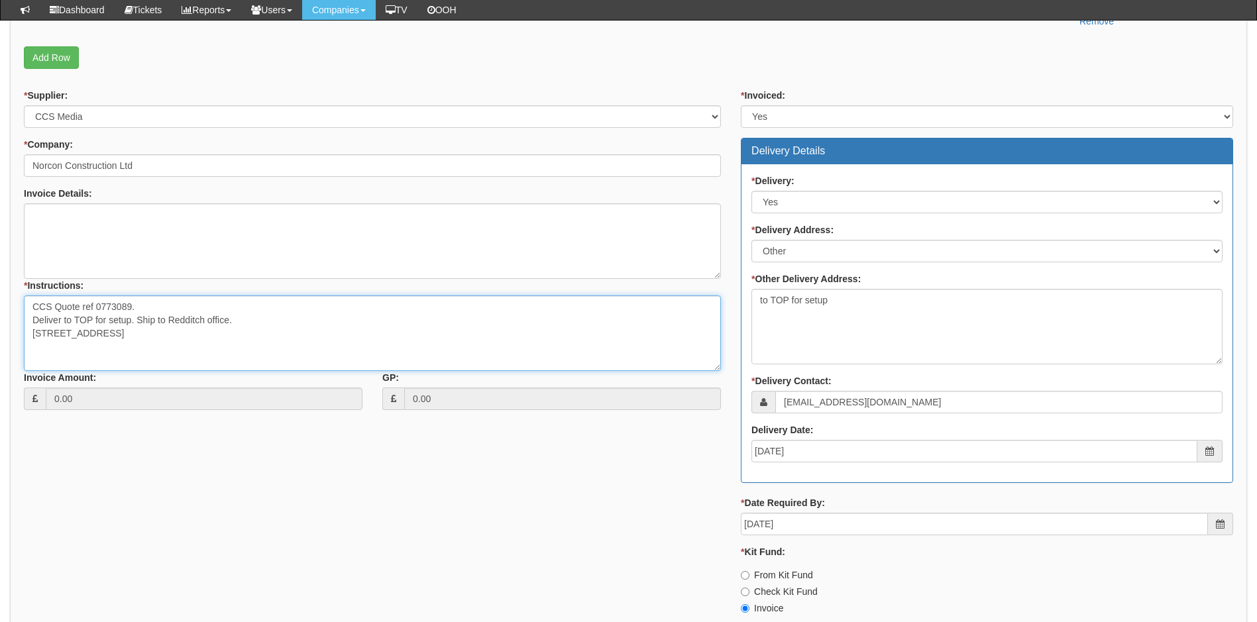
click at [136, 321] on textarea "CCS Quote ref 0773089. Deliver to TOP for setup. Ship to Redditch office. [STRE…" at bounding box center [372, 333] width 697 height 76
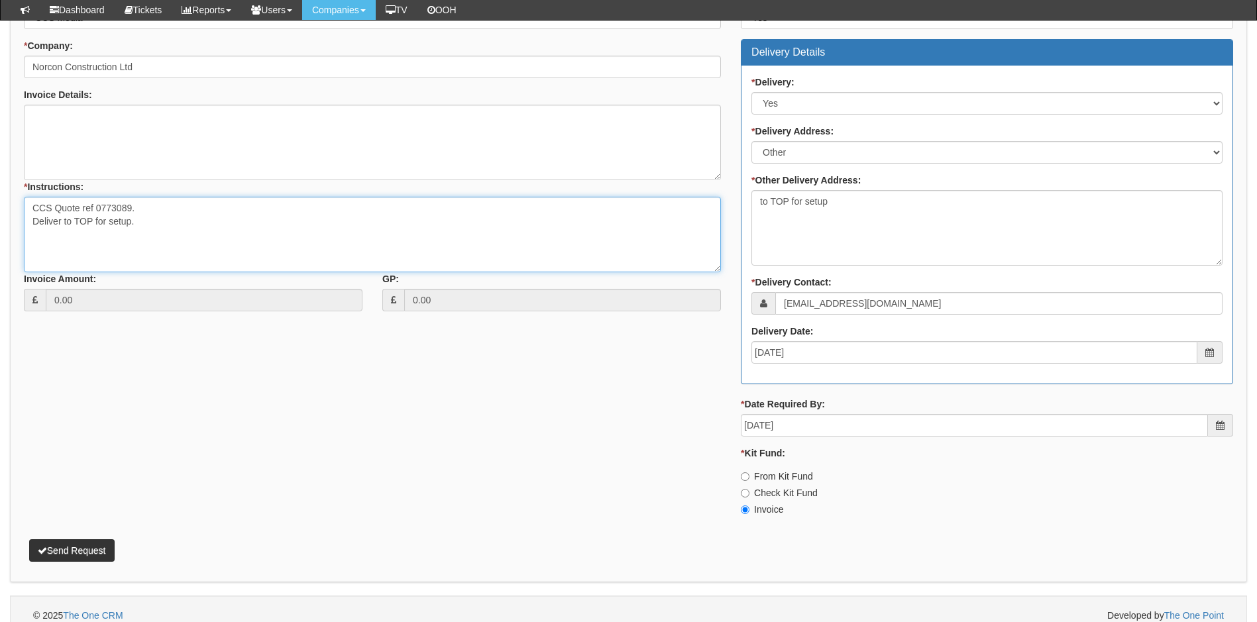
scroll to position [576, 0]
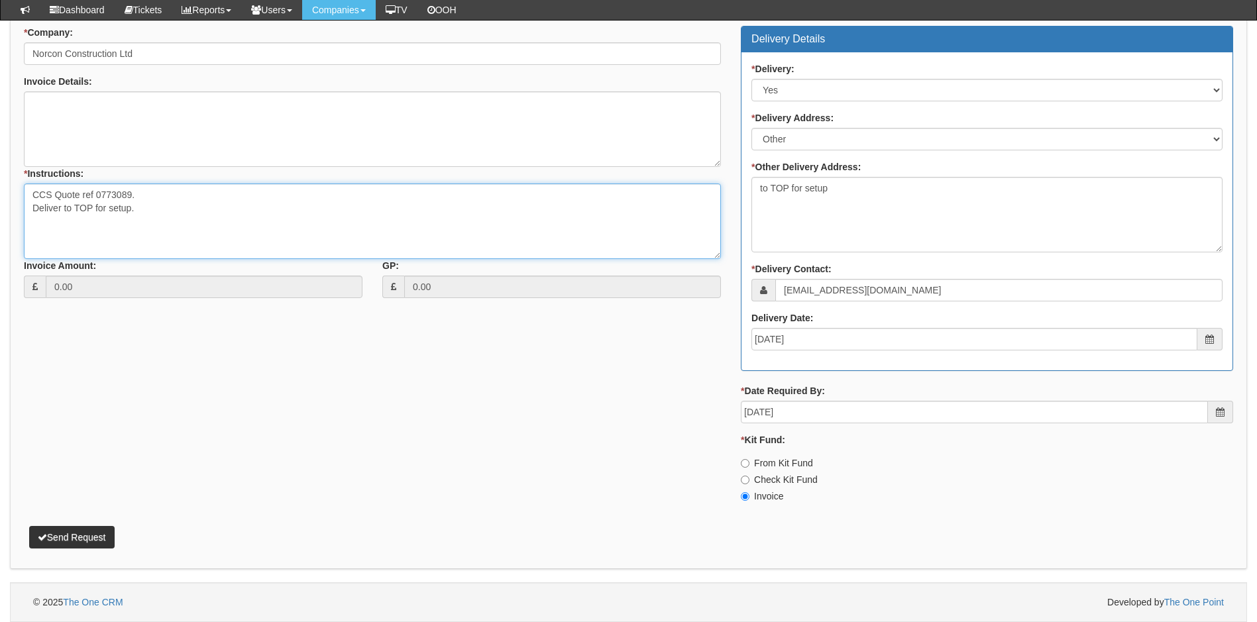
type textarea "CCS Quote ref 0773089. Deliver to TOP for setup."
click at [89, 534] on button "Send Request" at bounding box center [71, 537] width 85 height 23
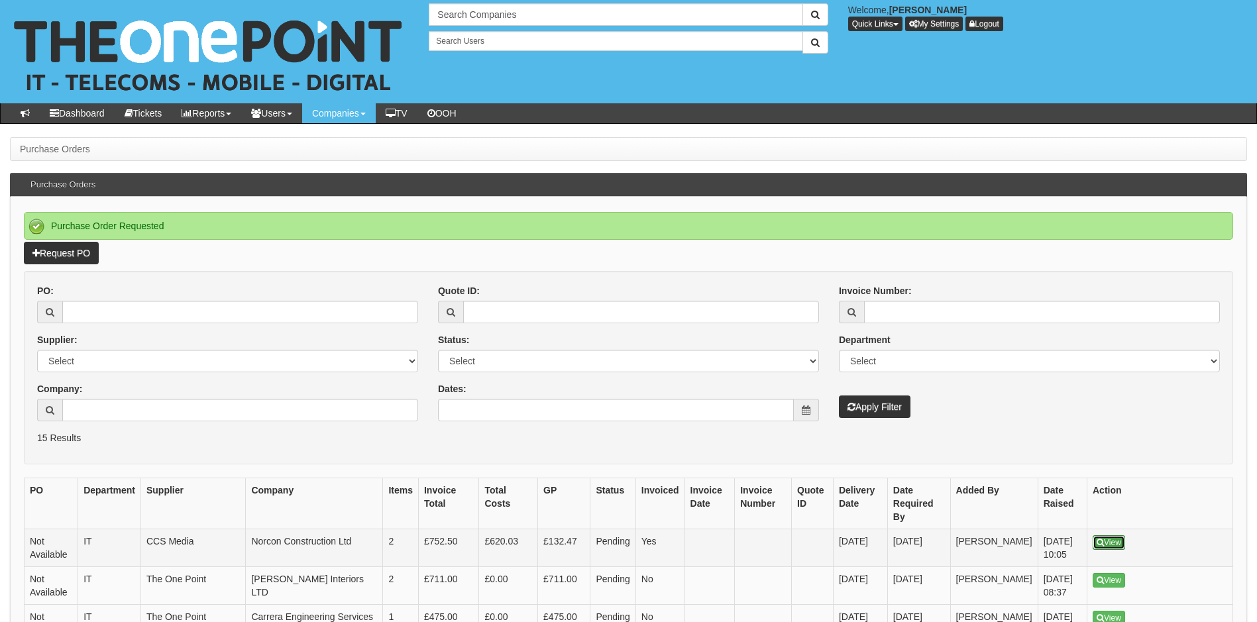
click at [1116, 535] on link "View" at bounding box center [1108, 542] width 32 height 15
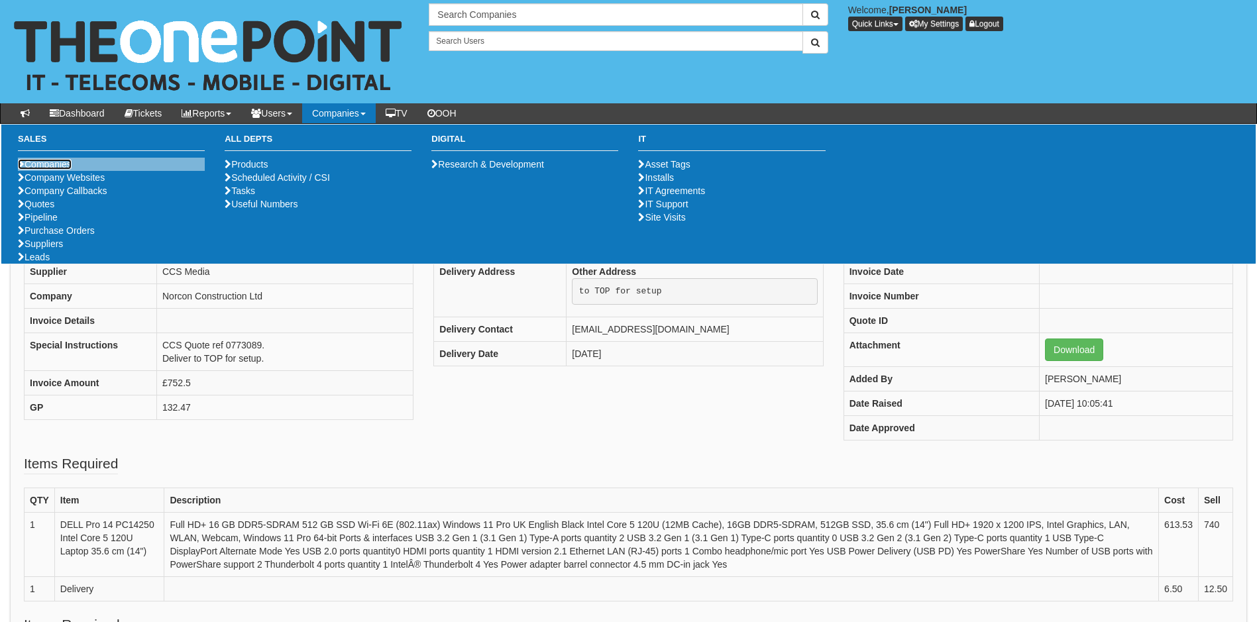
click at [48, 165] on link "Companies" at bounding box center [45, 164] width 54 height 11
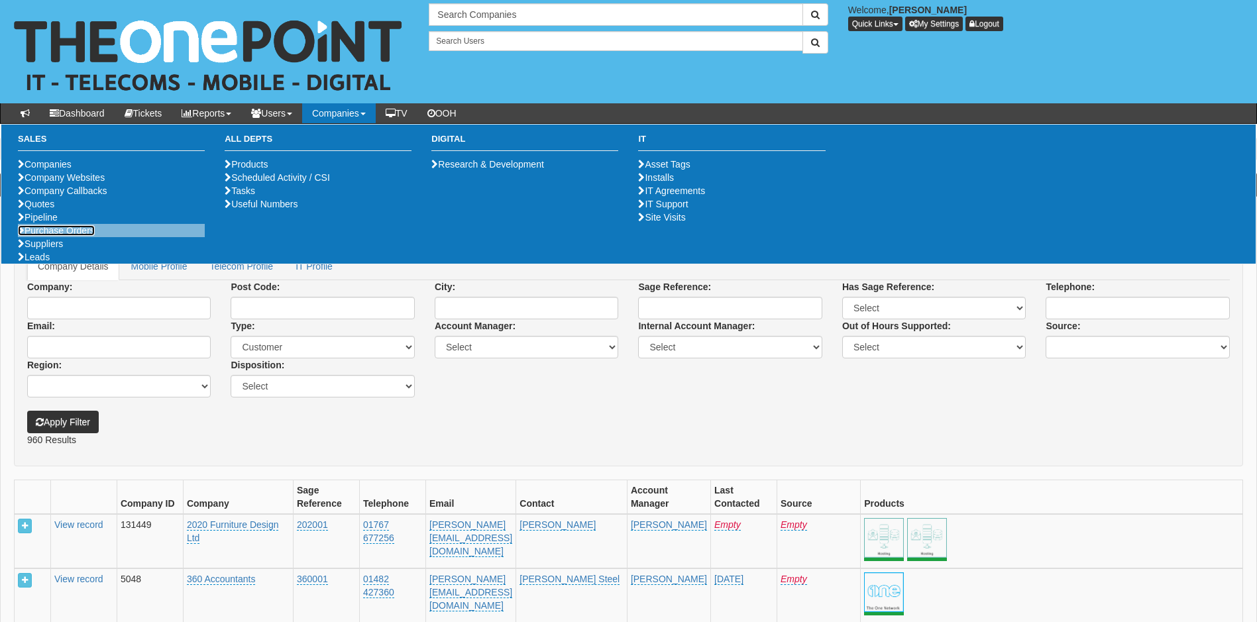
click at [48, 236] on link "Purchase Orders" at bounding box center [56, 230] width 77 height 11
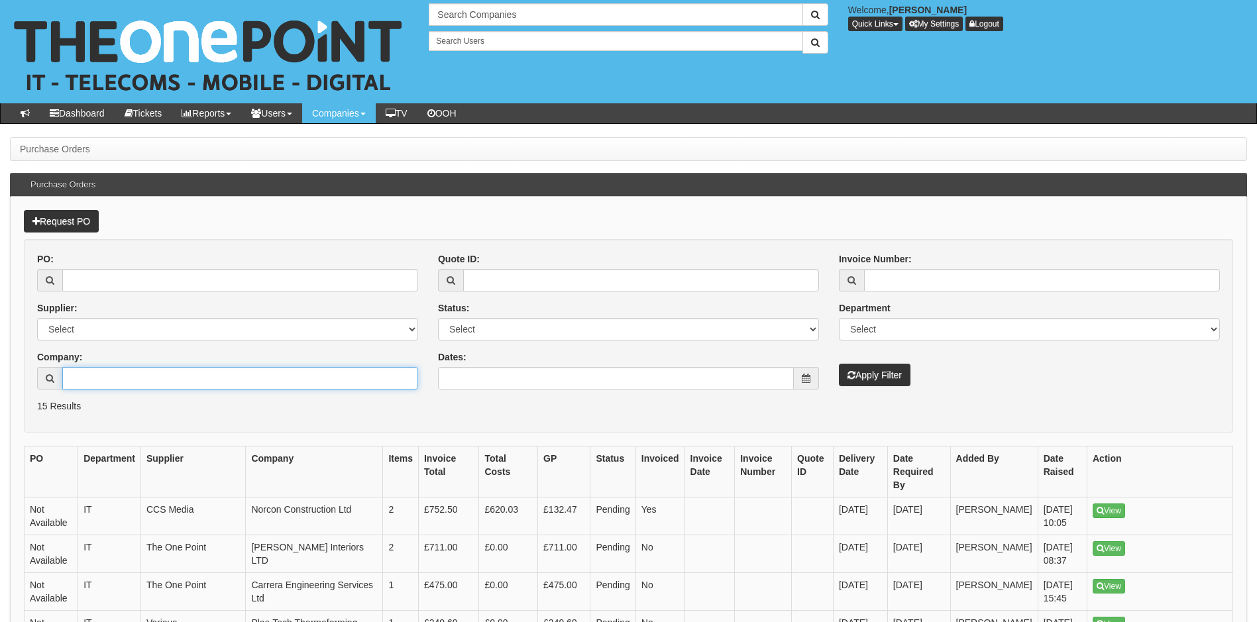
click at [126, 380] on input "Company:" at bounding box center [240, 378] width 356 height 23
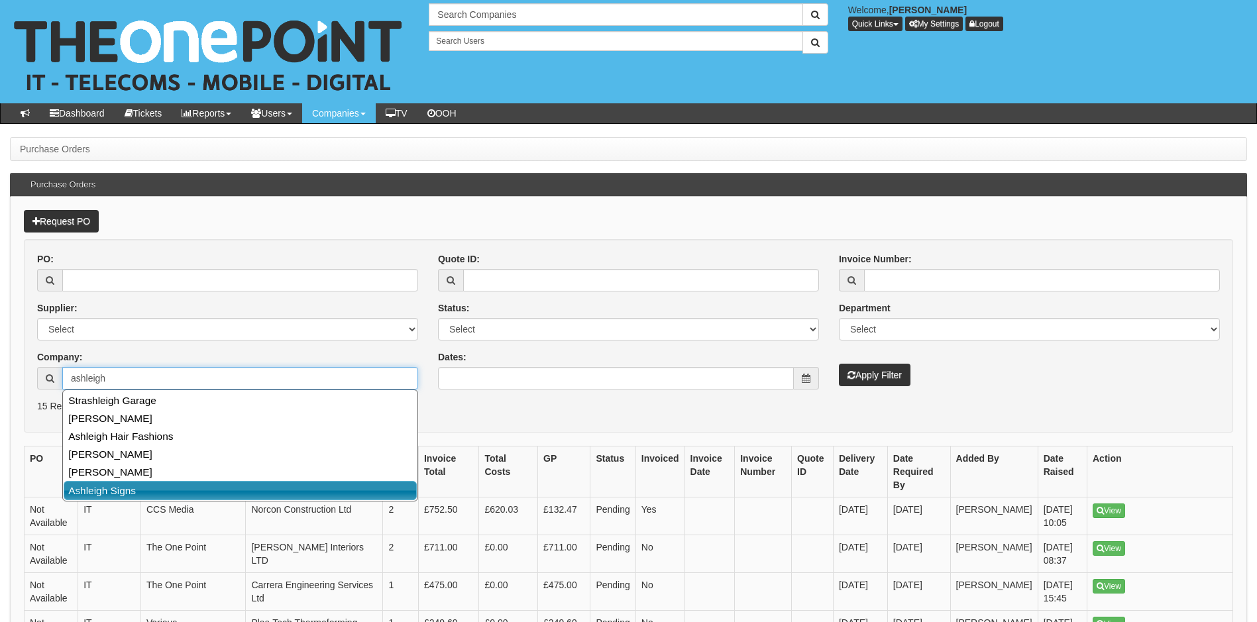
click at [162, 492] on link "Ashleigh Signs" at bounding box center [240, 490] width 353 height 19
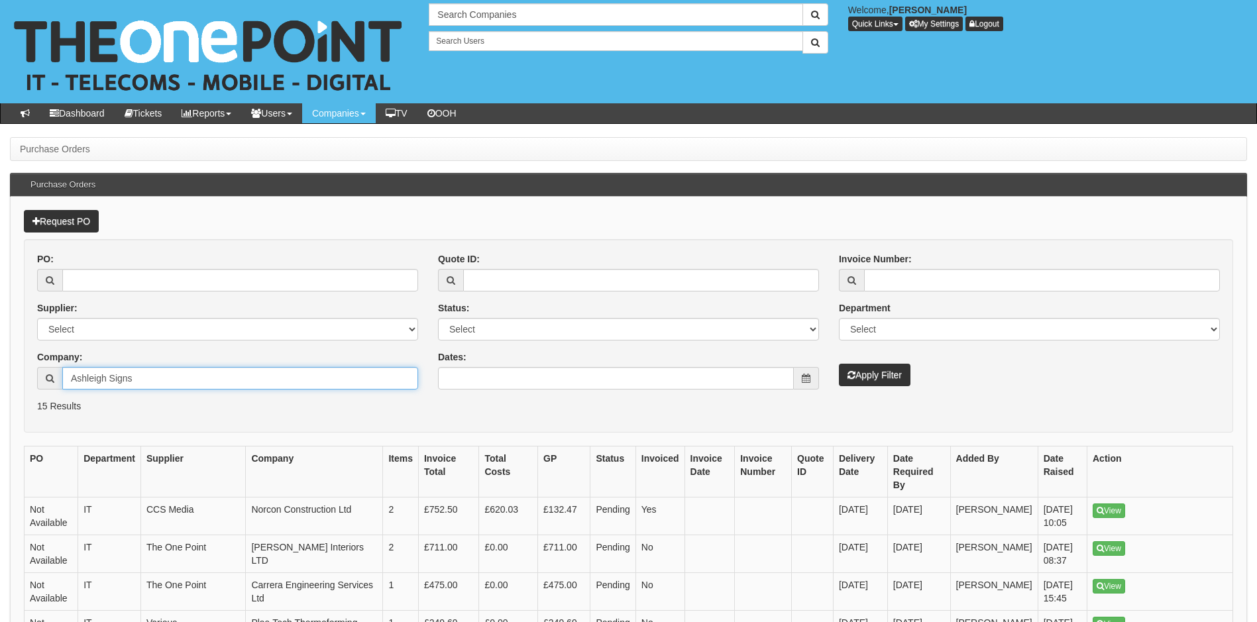
type input "Ashleigh Signs"
click at [894, 376] on button "Apply Filter" at bounding box center [875, 375] width 72 height 23
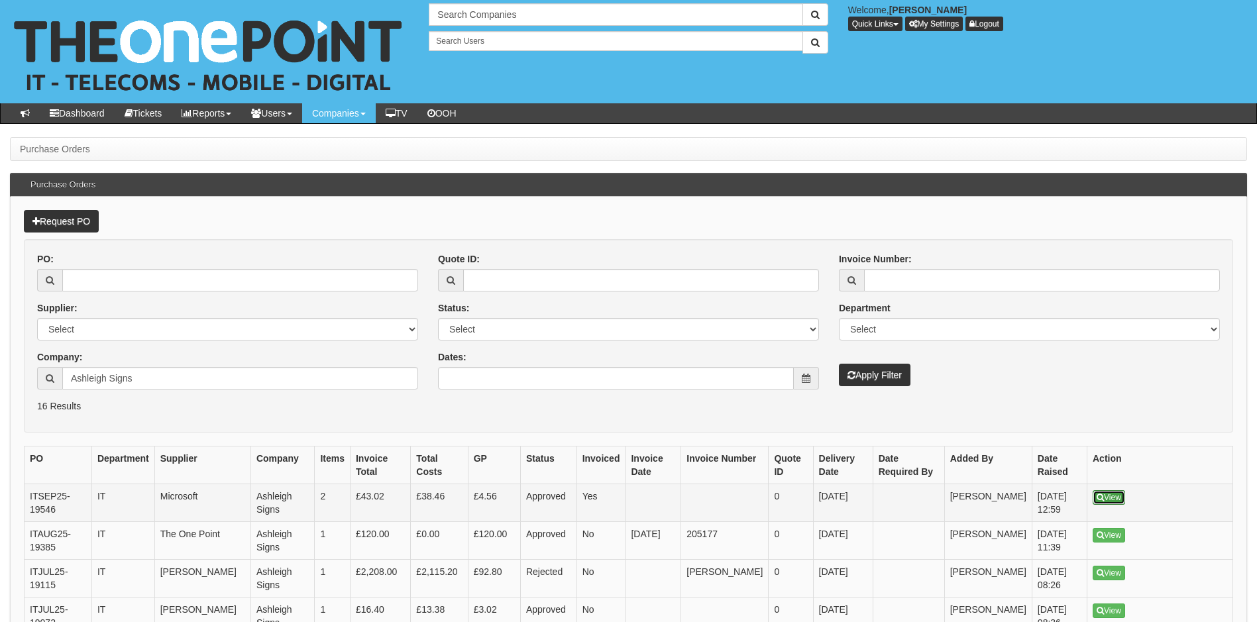
click at [1114, 498] on link "View" at bounding box center [1108, 497] width 32 height 15
